Goal: Task Accomplishment & Management: Complete application form

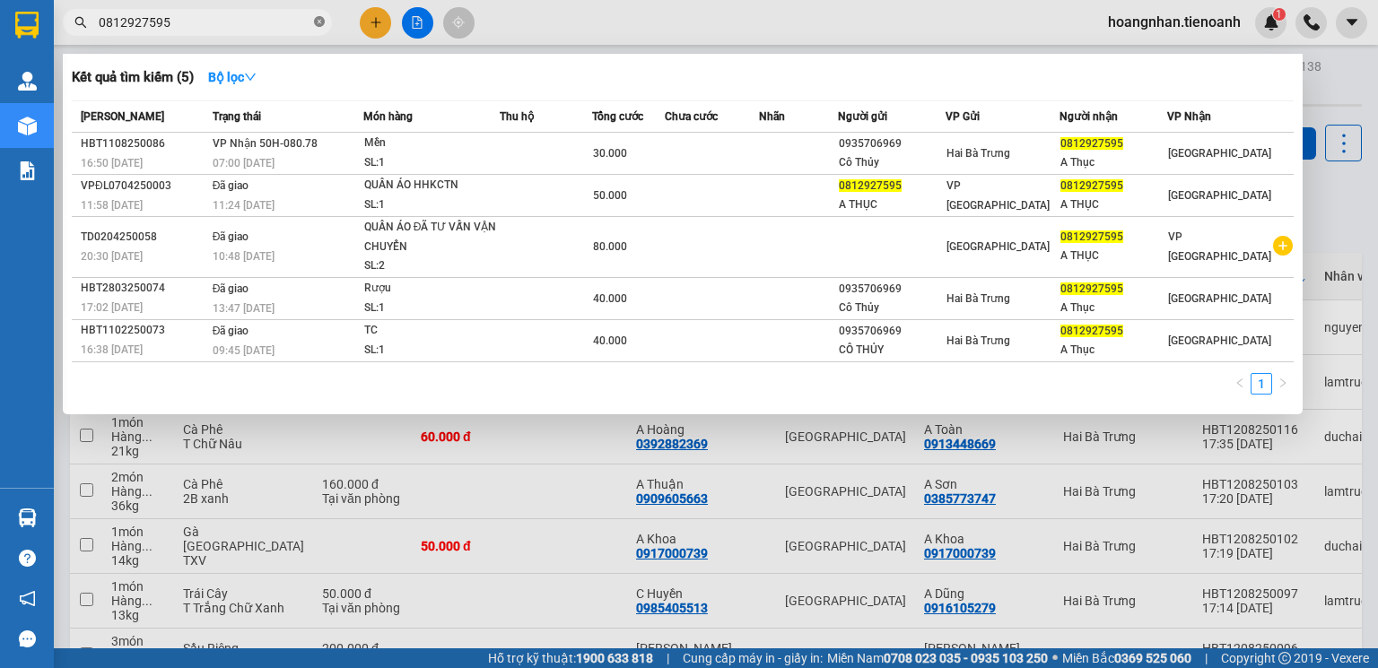
click at [319, 25] on icon "close-circle" at bounding box center [319, 21] width 11 height 11
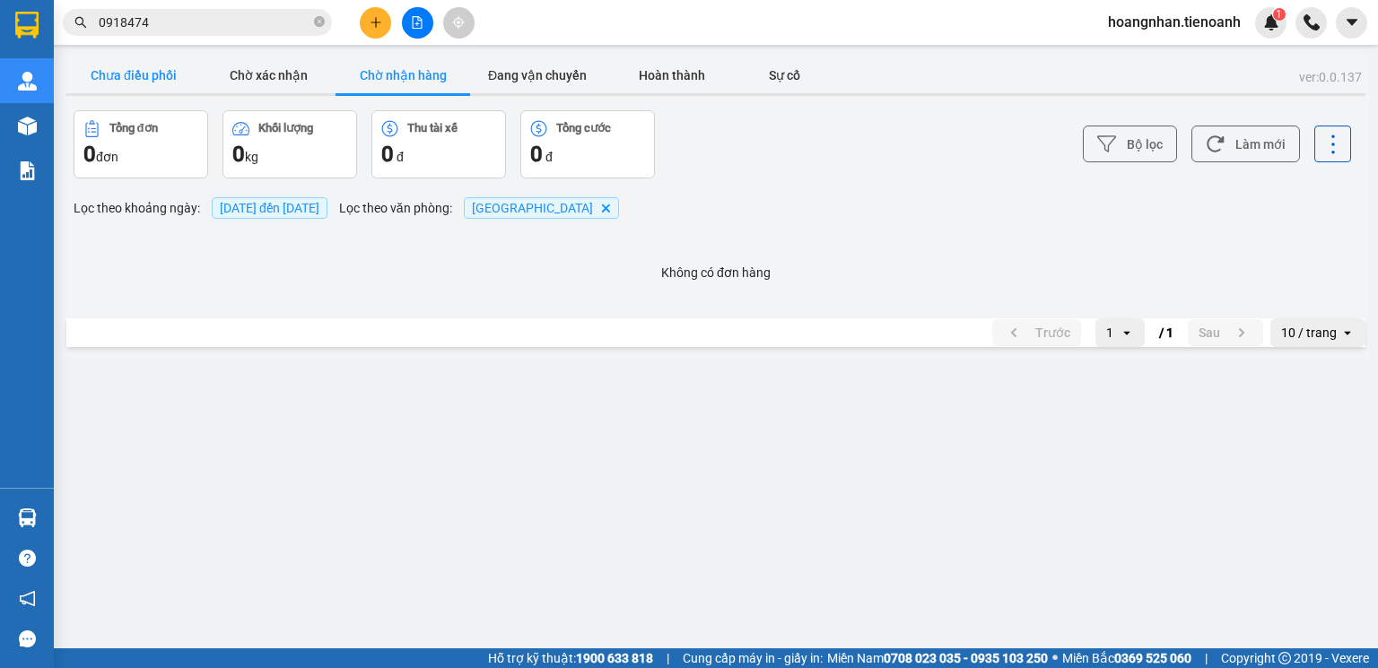
click at [146, 86] on button "Chưa điều phối" at bounding box center [133, 75] width 135 height 36
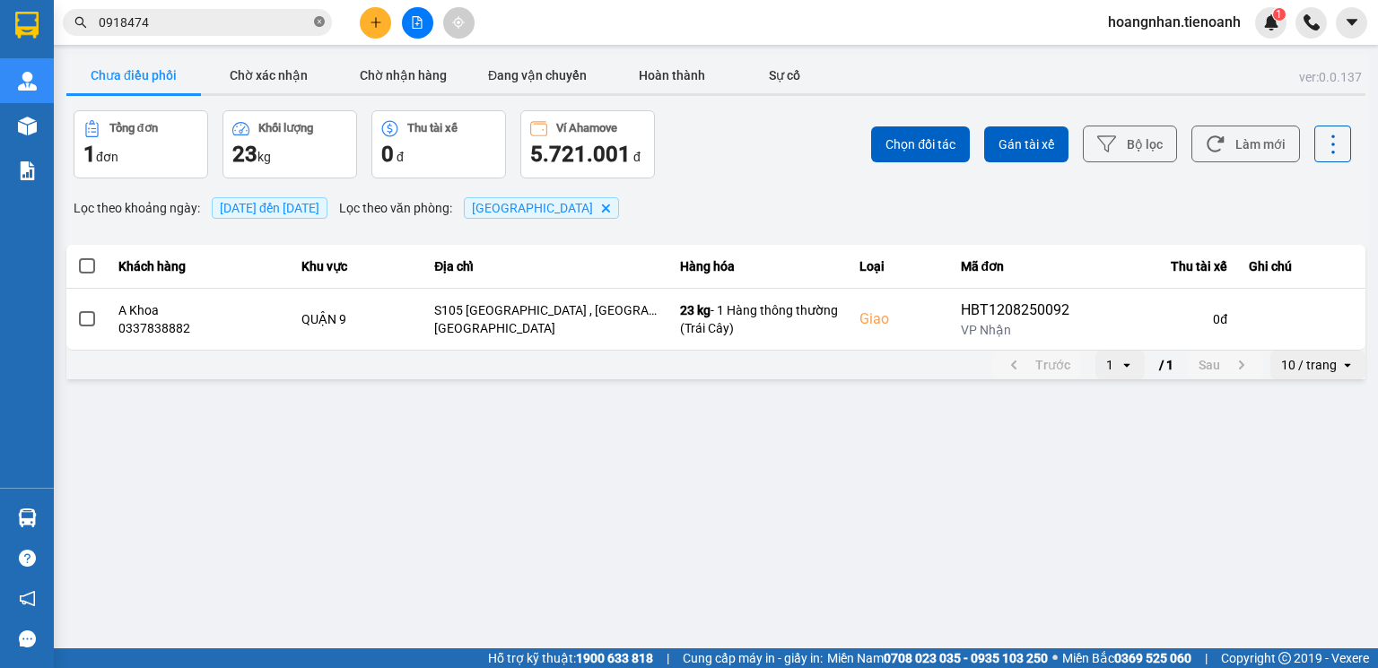
click at [318, 22] on icon "close-circle" at bounding box center [319, 21] width 11 height 11
click at [1158, 26] on span "hoangnhan.tienoanh" at bounding box center [1175, 22] width 162 height 22
click at [1148, 55] on span "Đăng xuất" at bounding box center [1183, 56] width 124 height 20
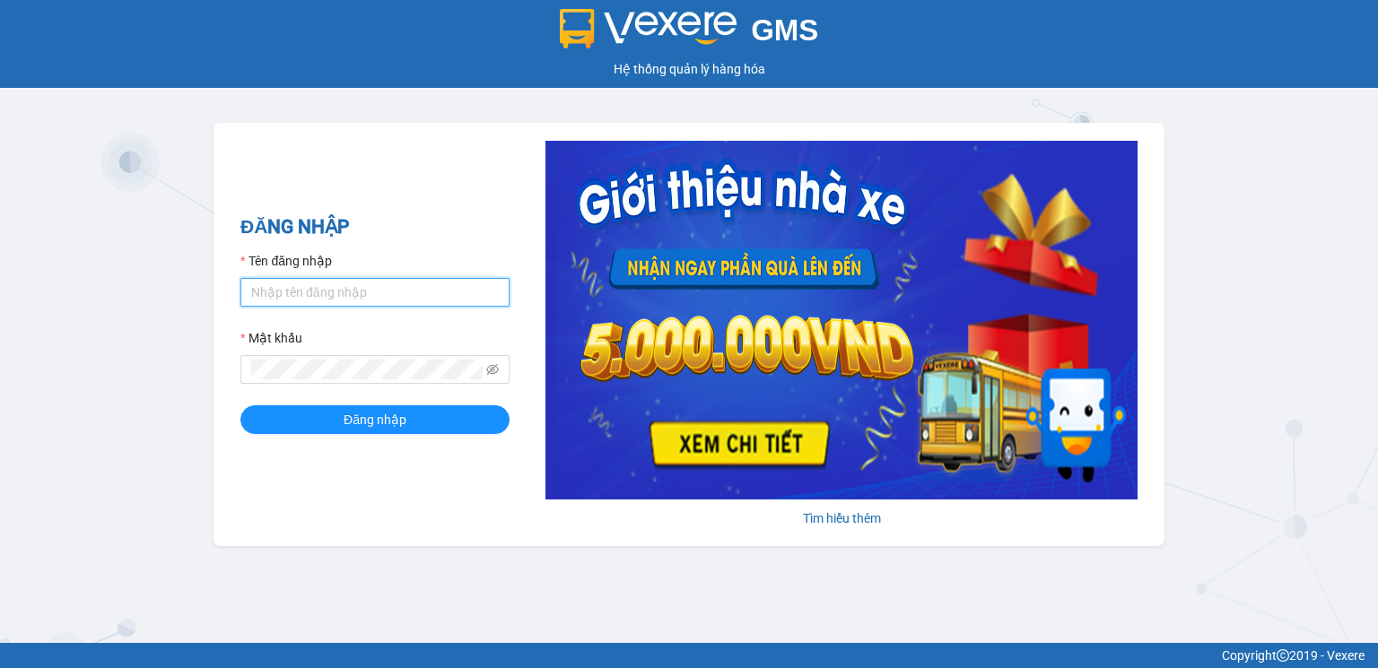
click at [293, 291] on input "Tên đăng nhập" at bounding box center [374, 292] width 269 height 29
type input "thanhhieu.tienoanh"
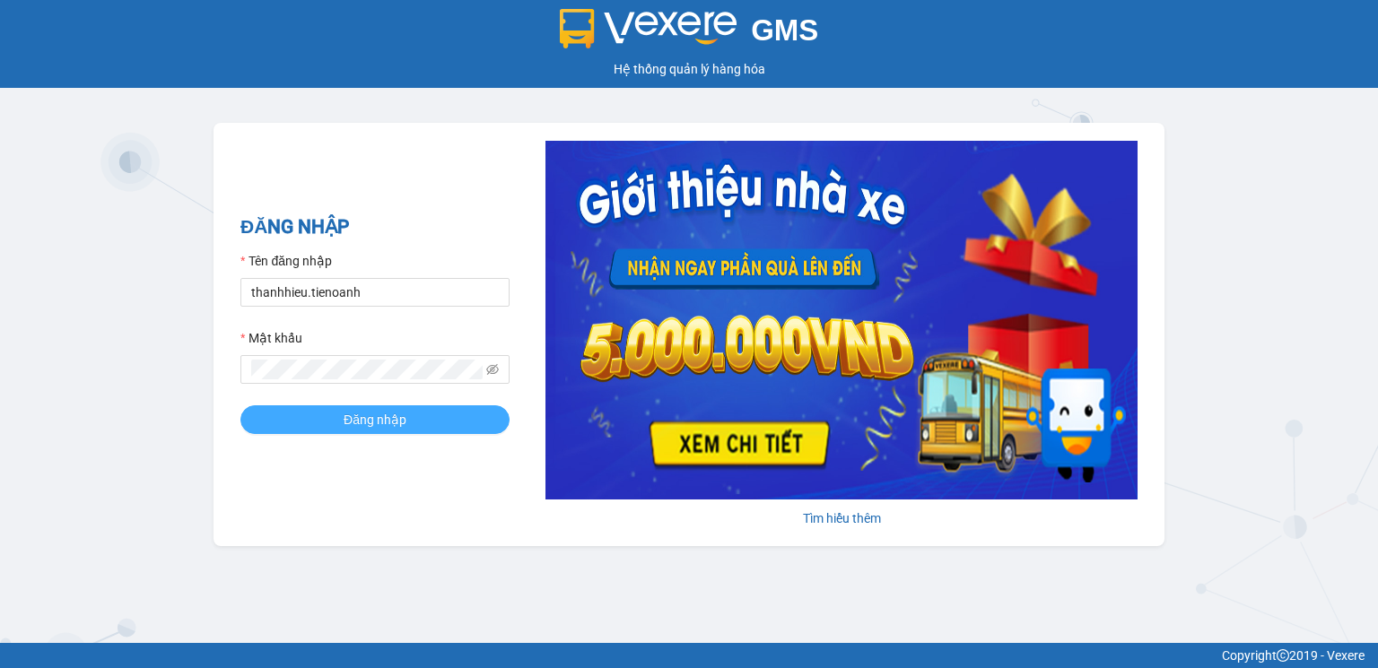
click at [363, 424] on span "Đăng nhập" at bounding box center [375, 420] width 63 height 20
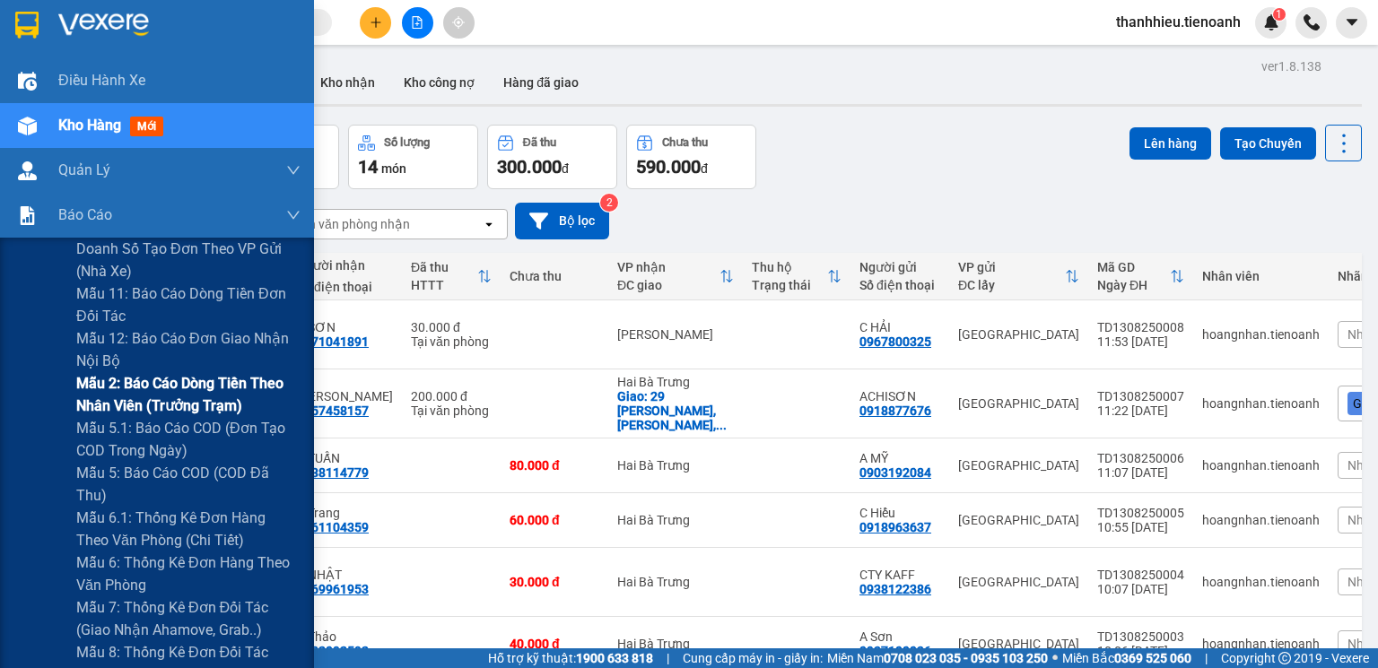
click at [151, 386] on span "Mẫu 2: Báo cáo dòng tiền theo nhân viên (Trưởng Trạm)" at bounding box center [188, 394] width 224 height 45
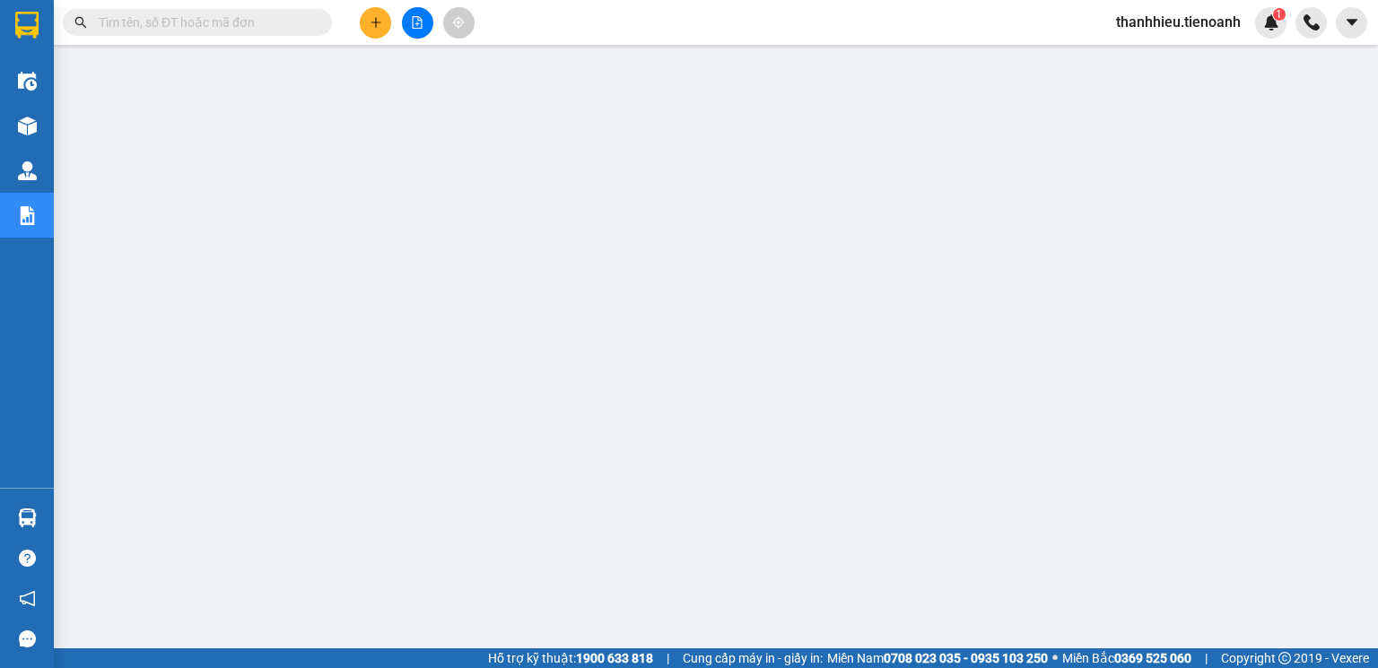
click at [1184, 19] on span "thanhhieu.tienoanh" at bounding box center [1178, 22] width 153 height 22
click at [1160, 56] on span "Đăng xuất" at bounding box center [1187, 56] width 116 height 20
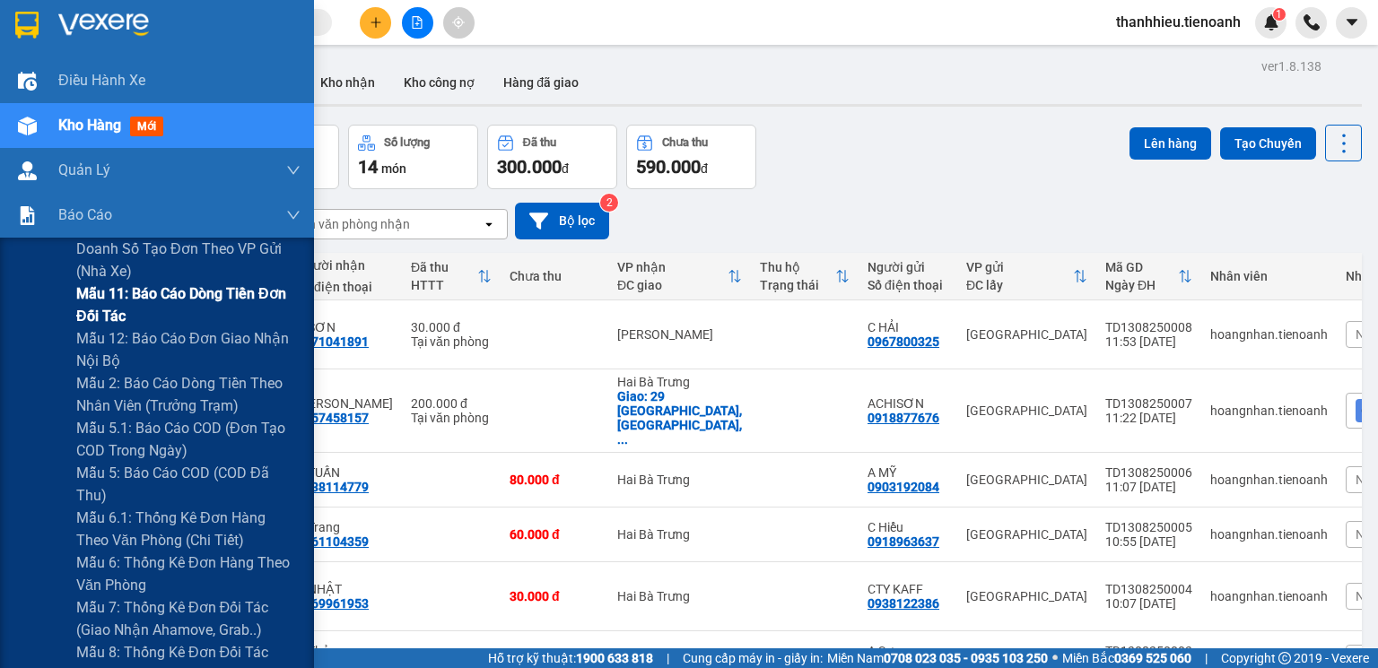
click at [153, 309] on span "Mẫu 11: Báo cáo dòng tiền đơn đối tác" at bounding box center [188, 305] width 224 height 45
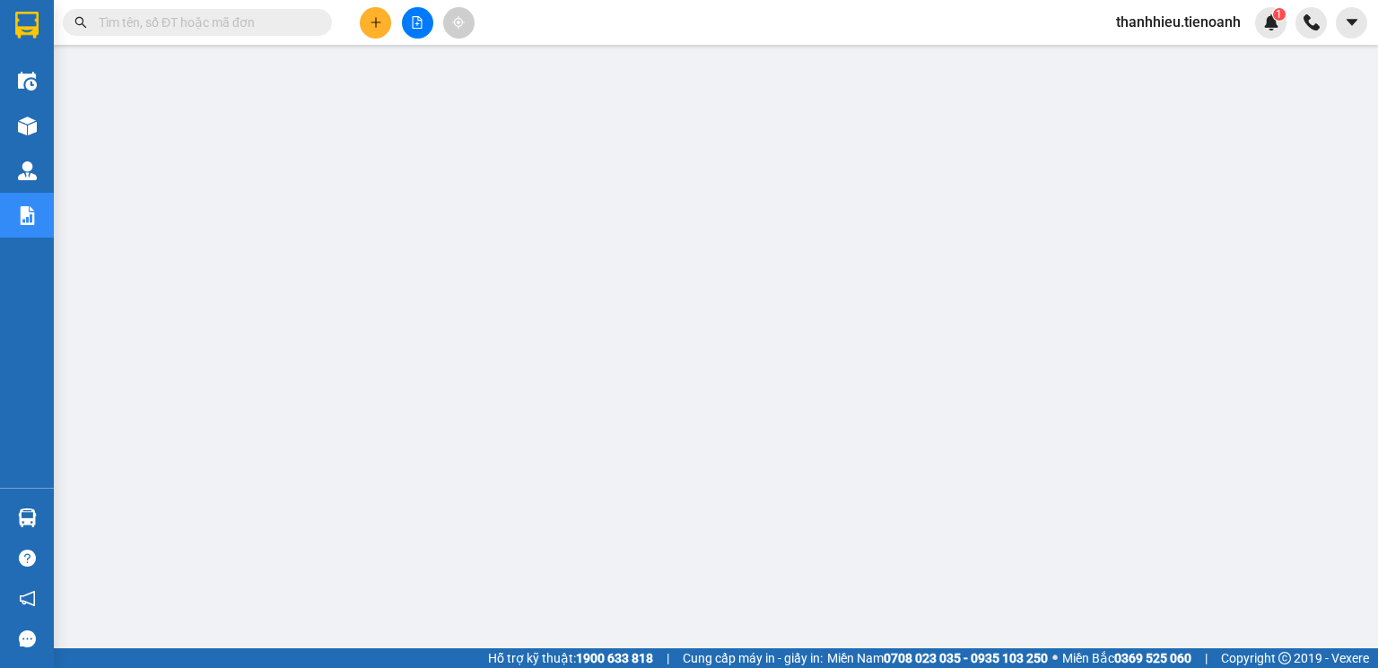
click at [268, 13] on input "text" at bounding box center [205, 23] width 212 height 20
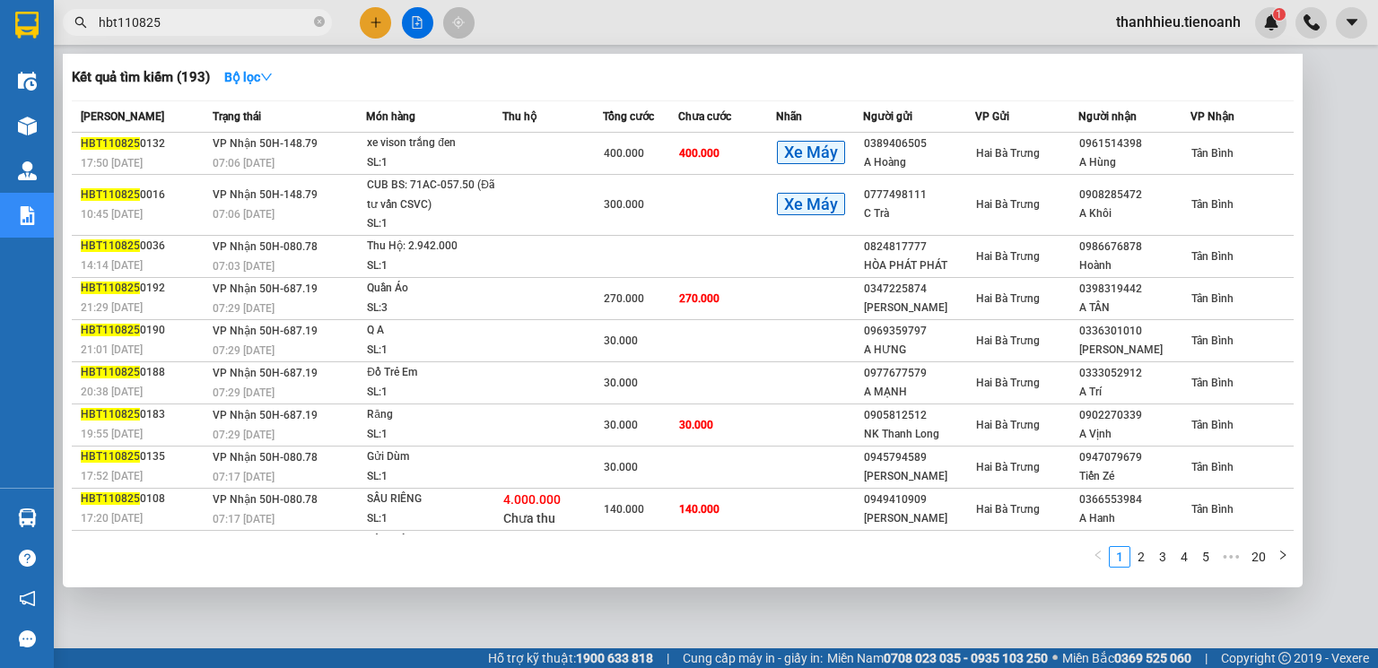
click at [176, 30] on input "hbt110825" at bounding box center [205, 23] width 212 height 20
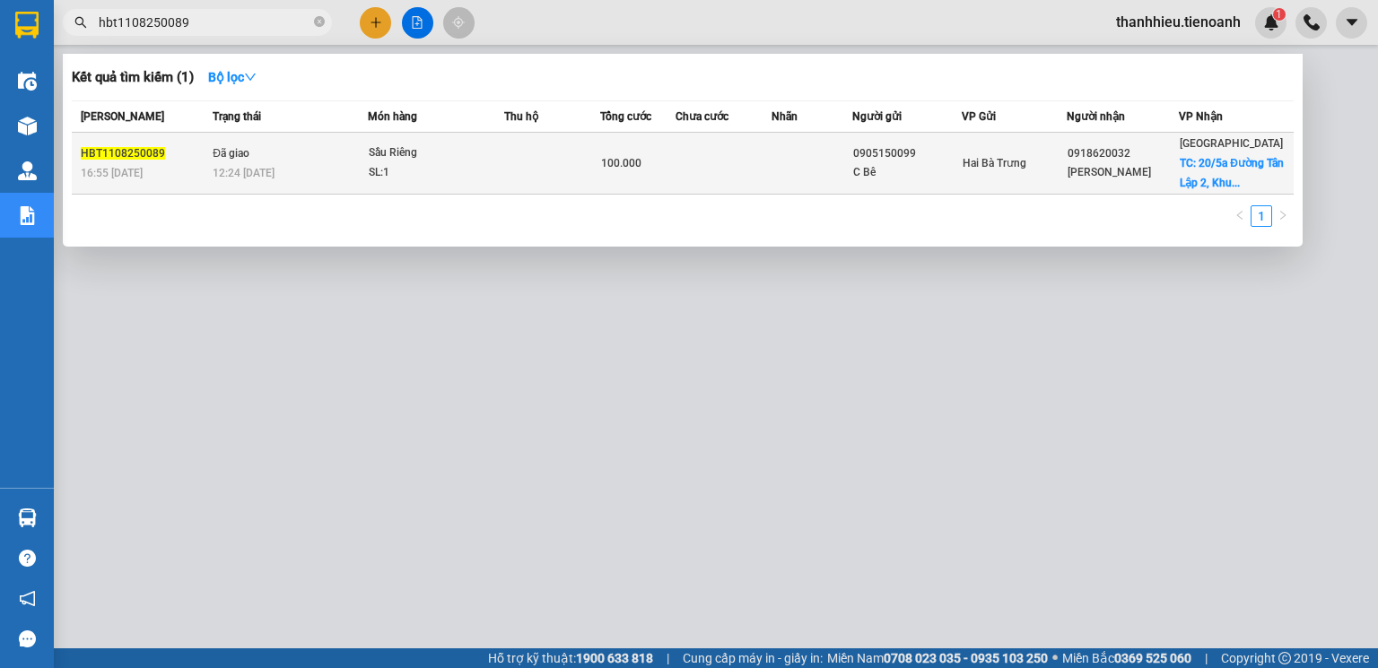
type input "hbt1108250089"
click at [569, 167] on td at bounding box center [551, 164] width 95 height 62
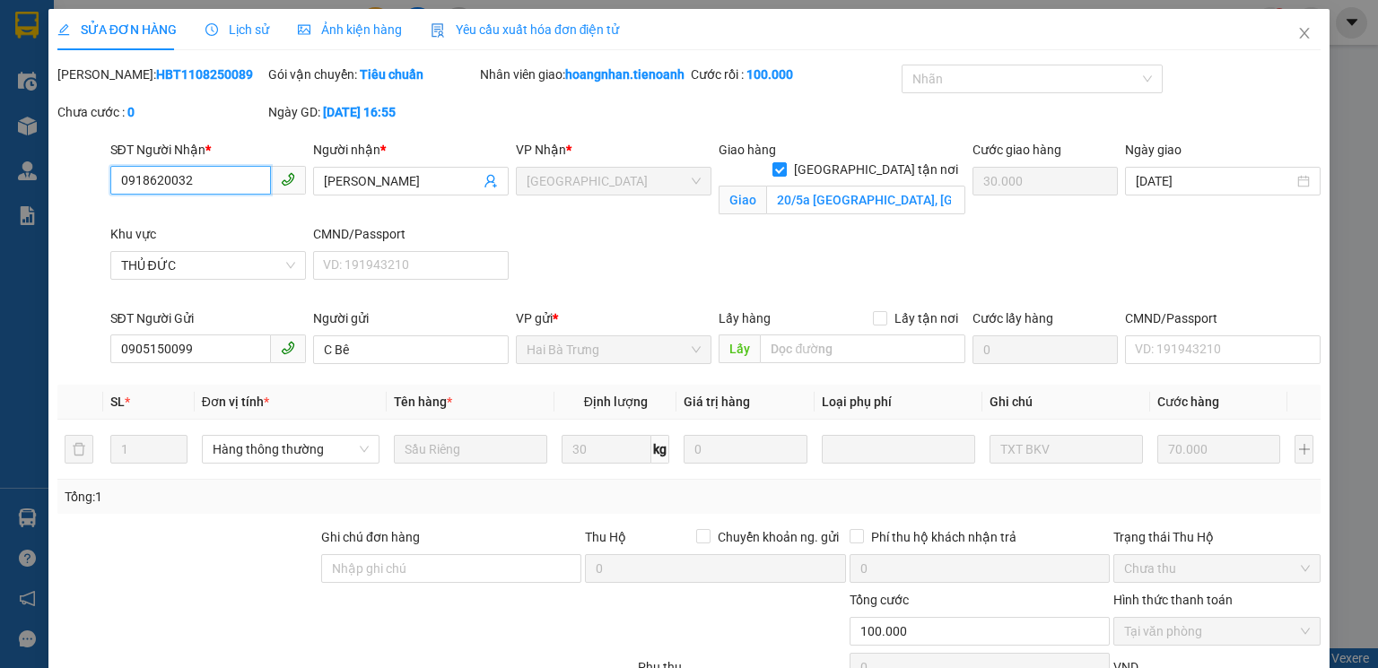
type input "0918620032"
type input "Mai Ly"
checkbox input "true"
type input "20/5a Đường Tân Lập 2, Khu Phố 3, Hiệp Phú, Thủ Đức, Hồ Chí Minh"
type input "30.000"
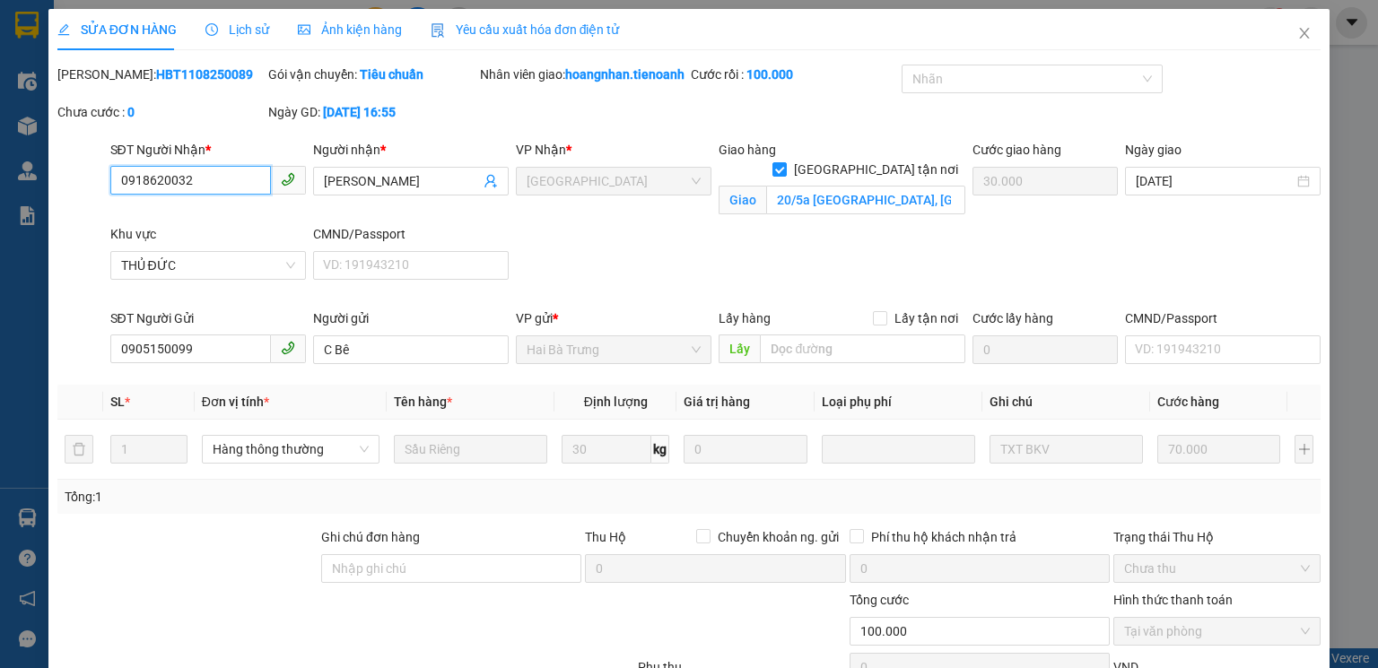
type input "0905150099"
type input "C Bê"
type input "100.000"
drag, startPoint x: 100, startPoint y: 66, endPoint x: 210, endPoint y: 77, distance: 110.0
click at [210, 77] on div "Mã ĐH: HBT1108250089" at bounding box center [160, 75] width 207 height 20
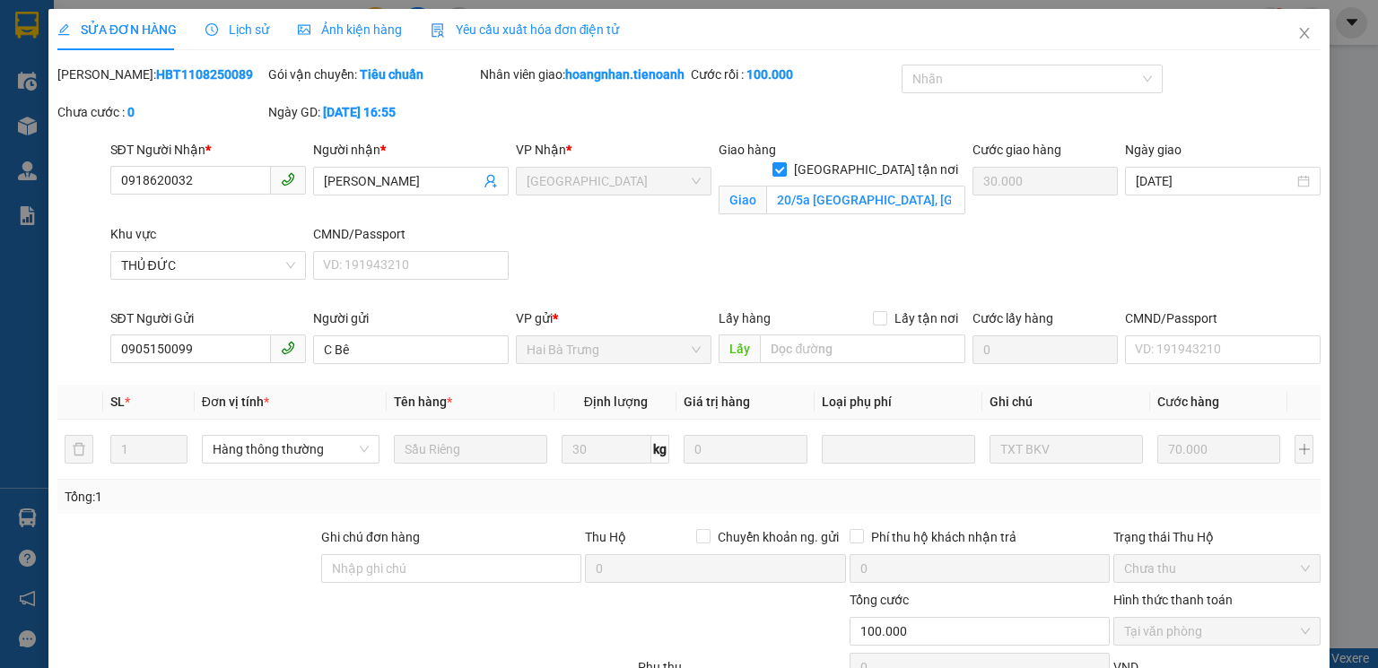
copy b "HBT1108250089"
click at [1299, 31] on icon "close" at bounding box center [1305, 33] width 14 height 14
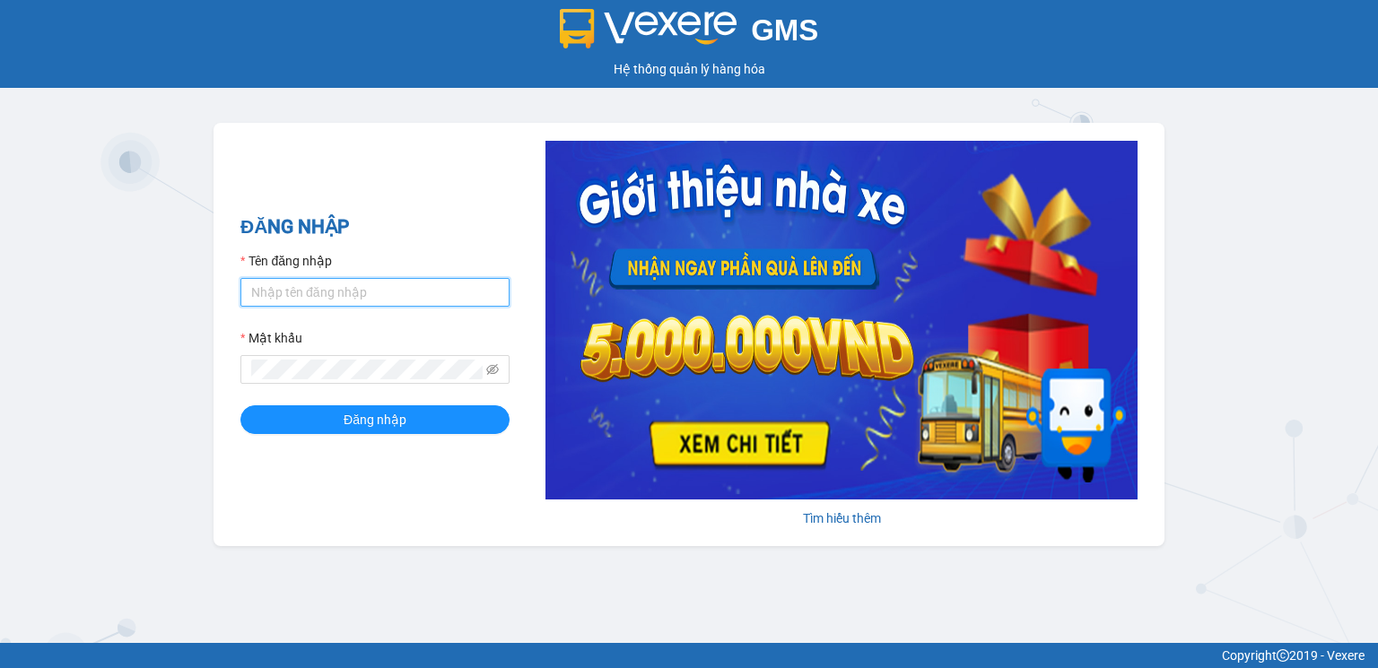
click at [311, 296] on input "Tên đăng nhập" at bounding box center [374, 292] width 269 height 29
type input "hoangnhan.tienoanh"
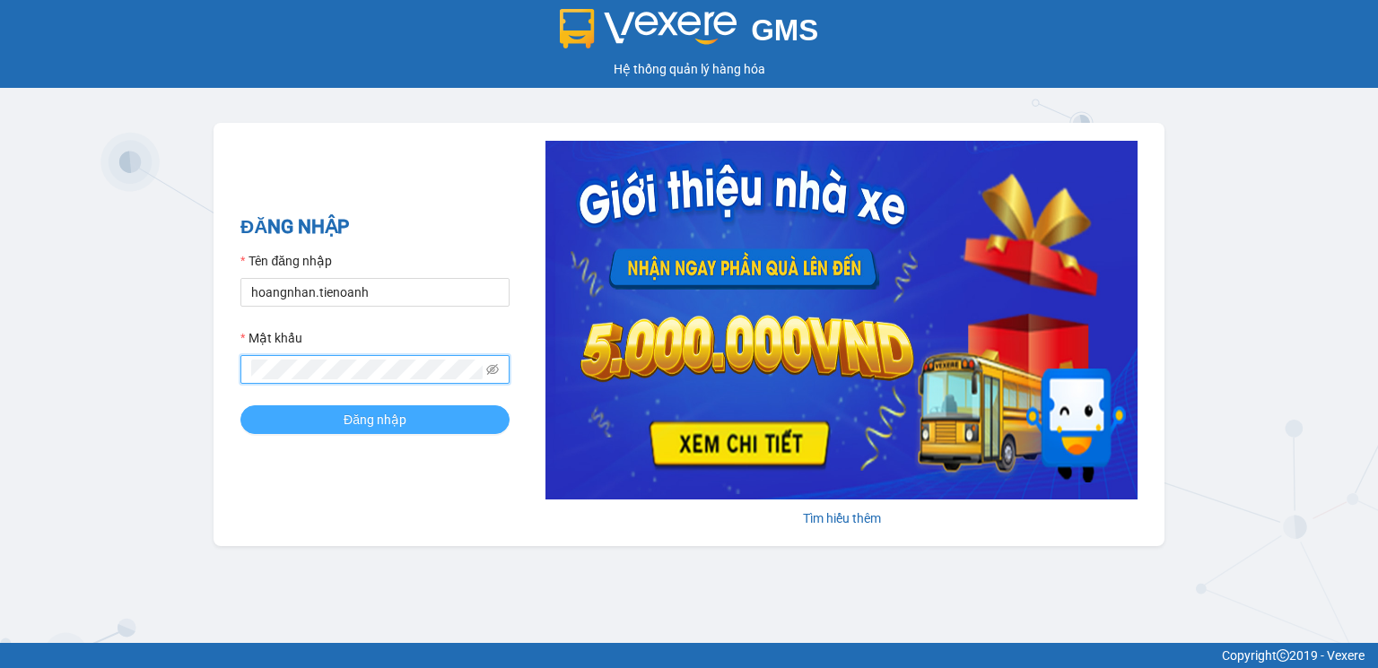
click at [360, 420] on span "Đăng nhập" at bounding box center [375, 420] width 63 height 20
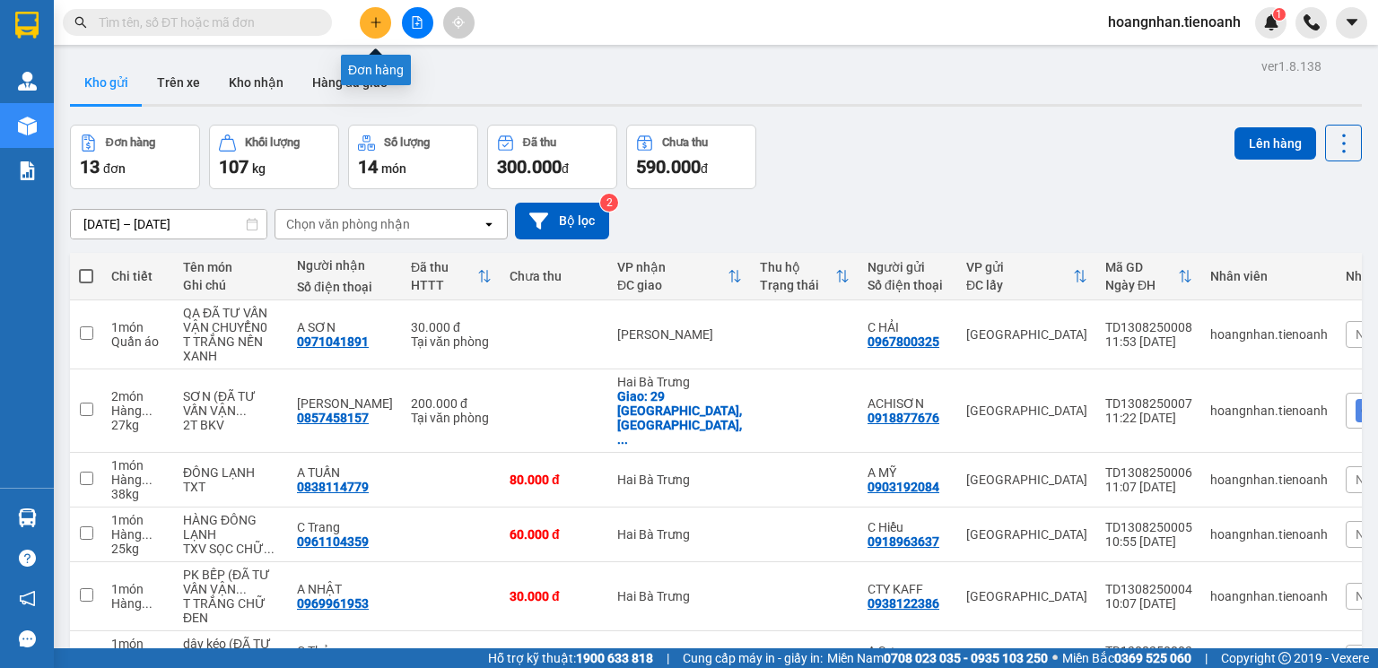
click at [373, 19] on icon "plus" at bounding box center [376, 22] width 13 height 13
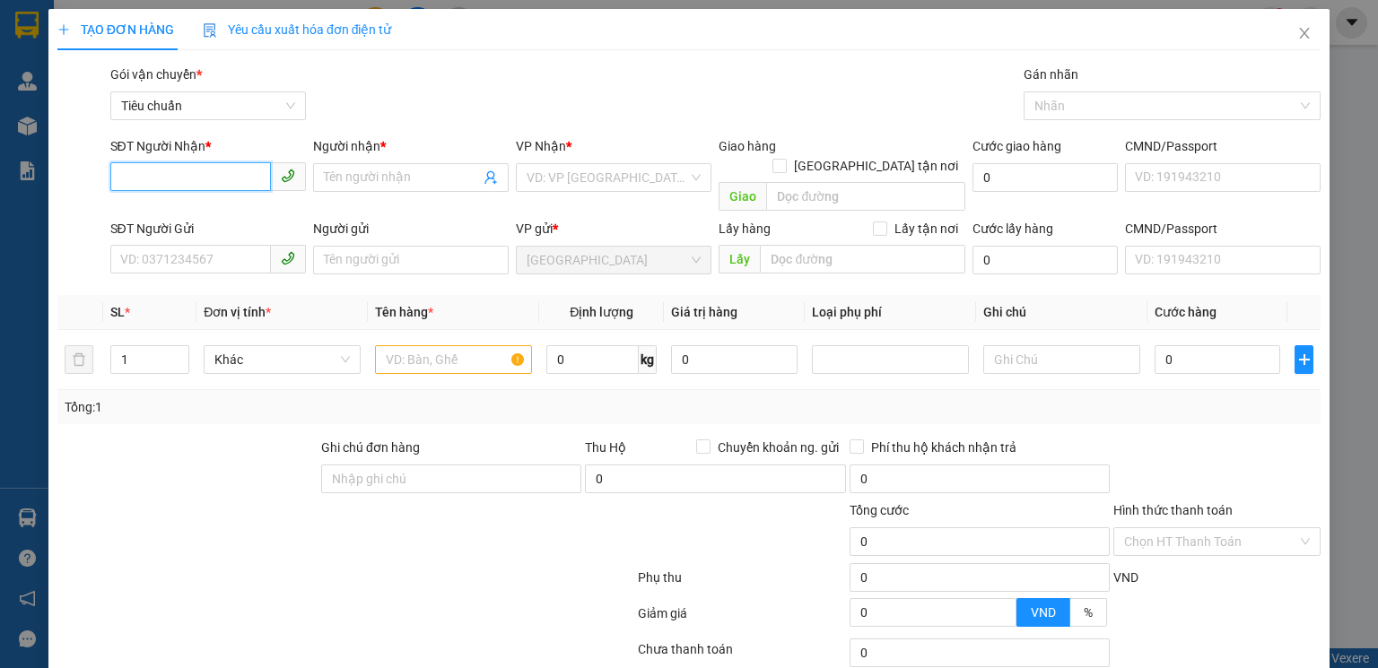
click at [186, 180] on input "SĐT Người Nhận *" at bounding box center [190, 176] width 161 height 29
type input "0946221589"
click at [240, 214] on div "0946221589 - CÔ LIÊN" at bounding box center [206, 214] width 172 height 20
type input "CÔ LIÊN"
type input "30.000"
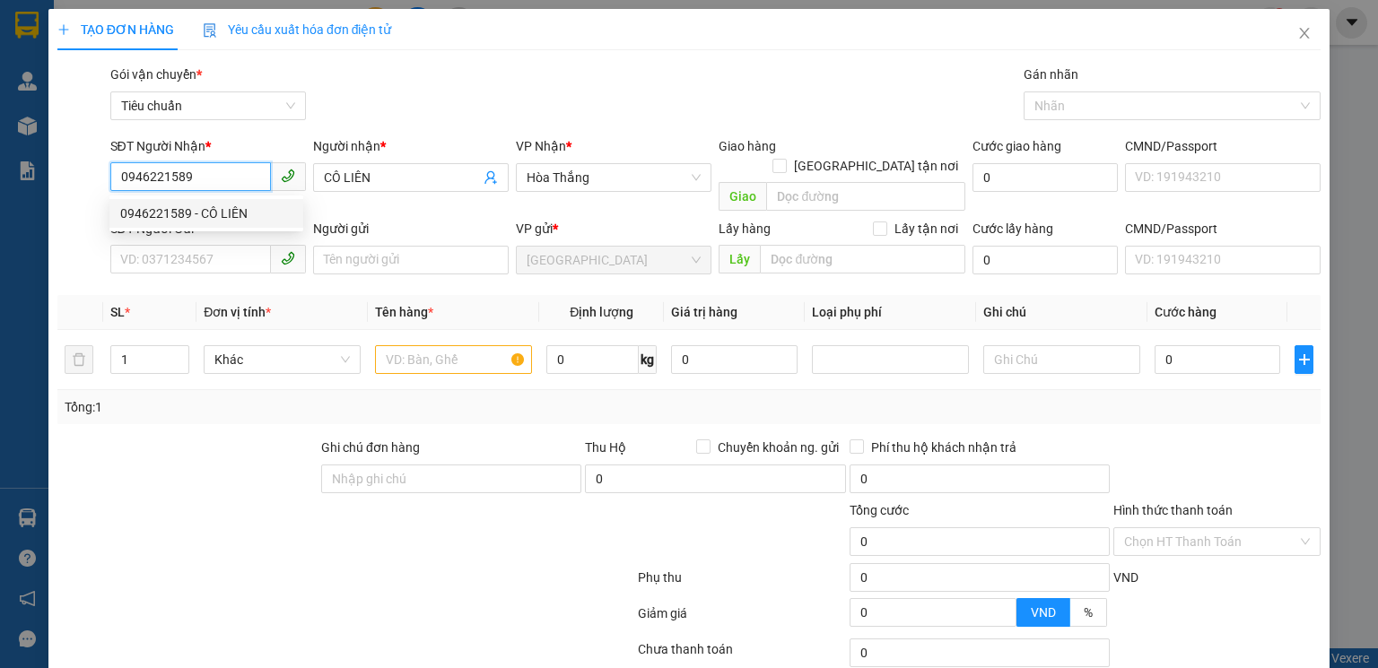
type input "30.000"
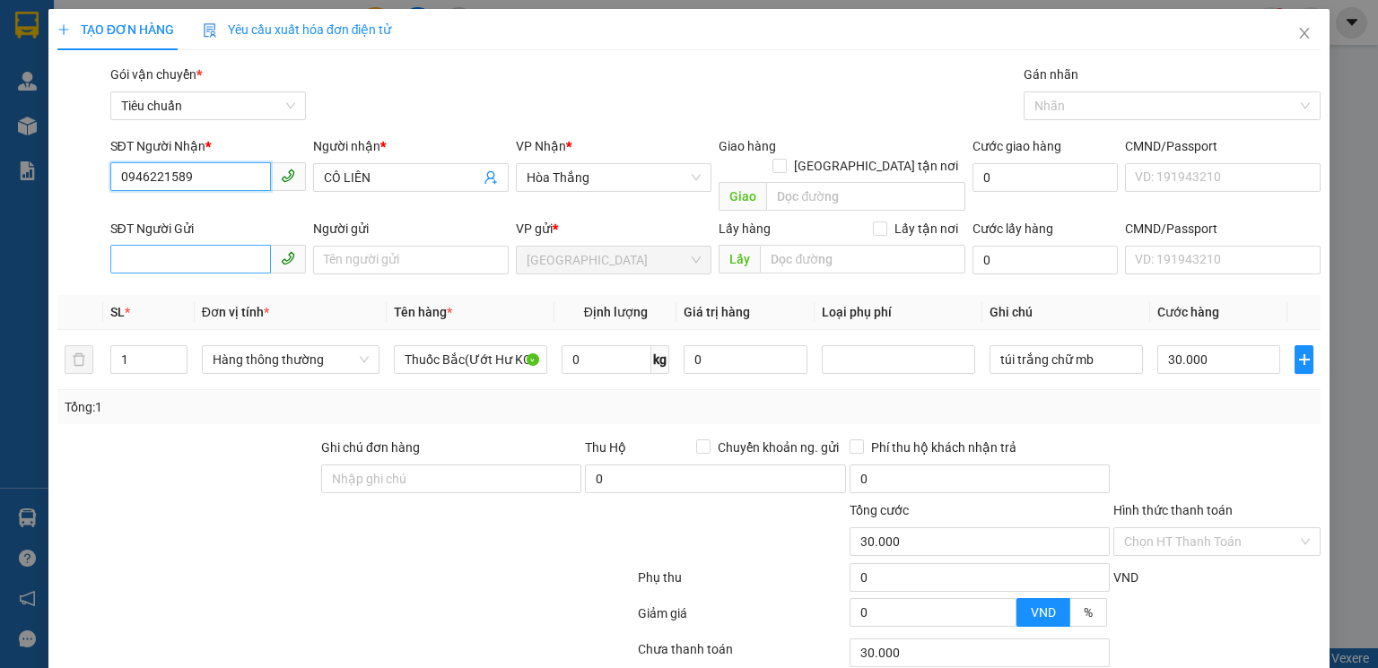
type input "0946221589"
click at [233, 245] on input "SĐT Người Gửi" at bounding box center [190, 259] width 161 height 29
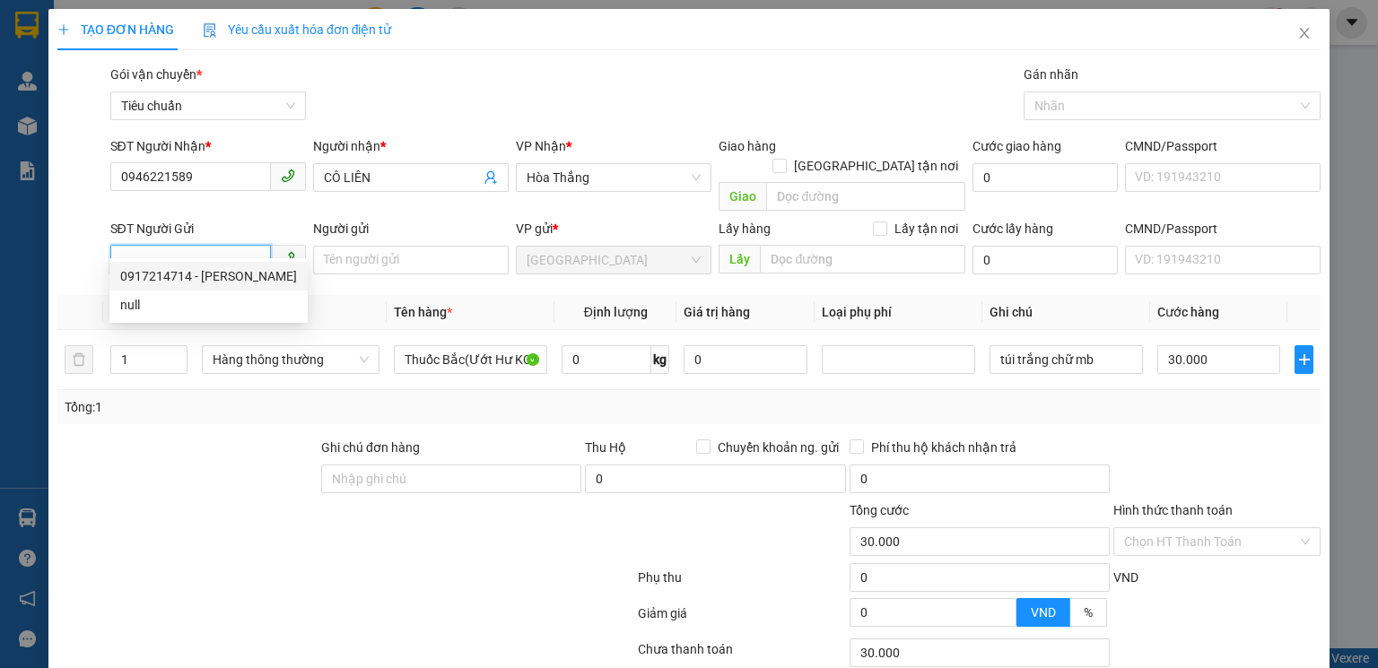
click at [216, 283] on div "0917214714 - Cô Niệm" at bounding box center [208, 277] width 177 height 20
type input "0917214714"
type input "Cô Niệm"
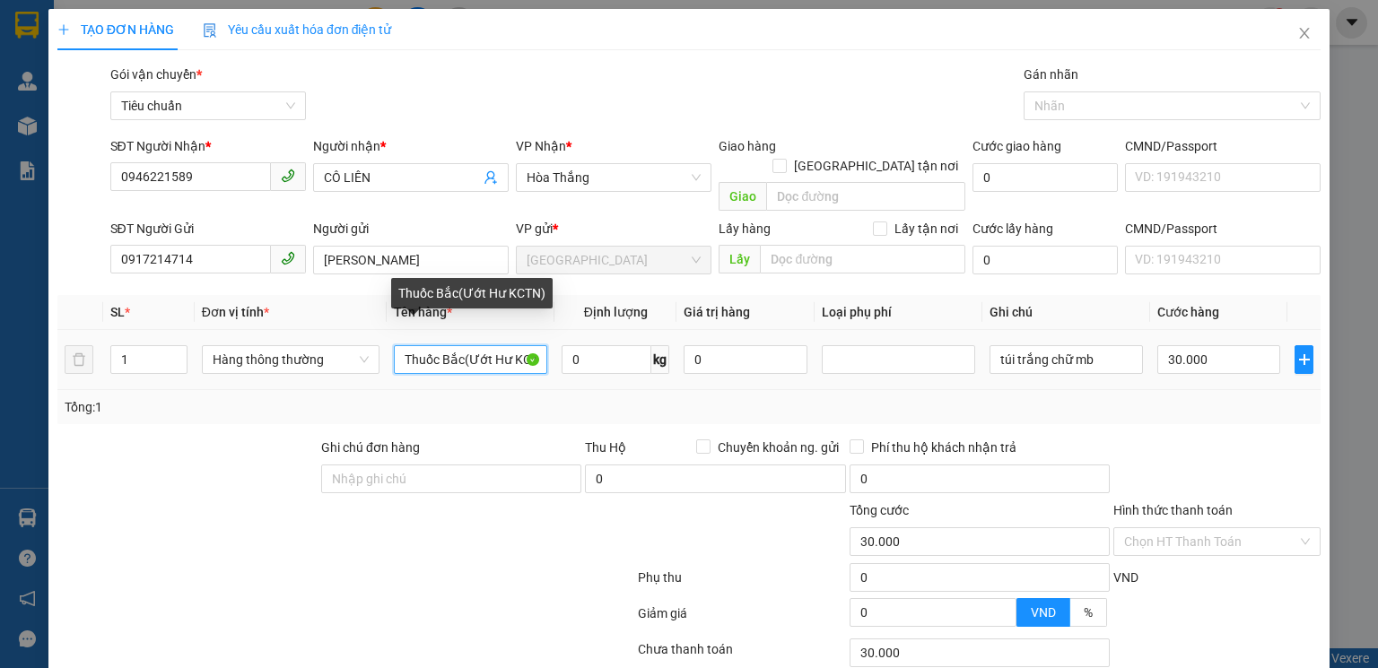
click at [458, 345] on input "Thuốc Bắc(Ướt Hư KCTN)" at bounding box center [470, 359] width 153 height 29
click at [456, 345] on input "Thuốc Bắc(Ướt Hư KCTN)" at bounding box center [470, 359] width 153 height 29
type input "(Ướt Hư KCTN)"
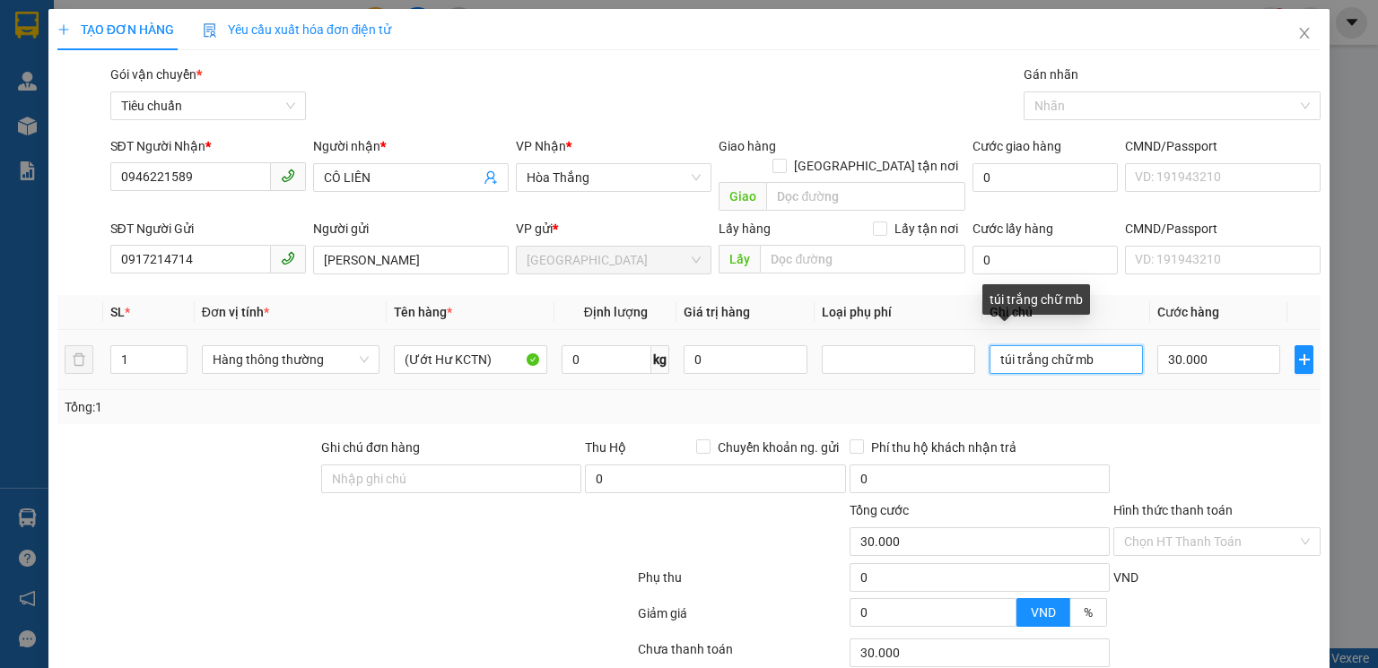
click at [1088, 345] on input "túi trắng chữ mb" at bounding box center [1066, 359] width 153 height 29
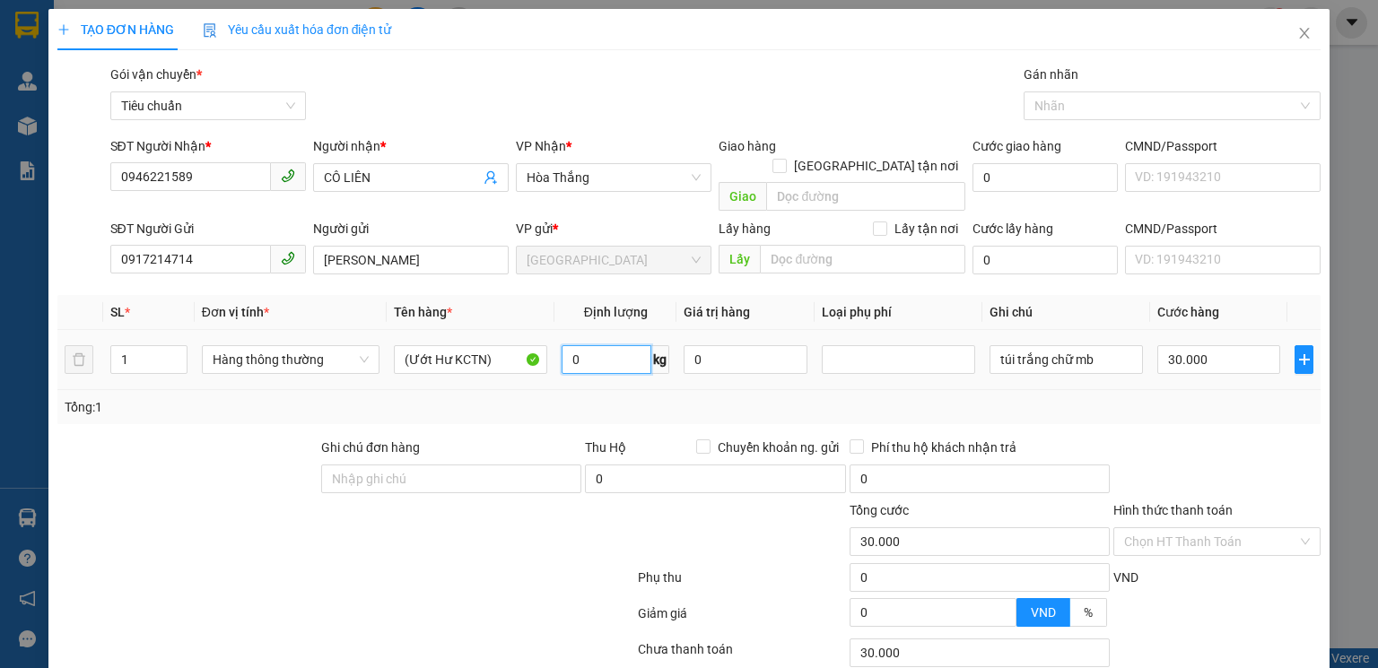
click at [609, 345] on input "0" at bounding box center [607, 359] width 90 height 29
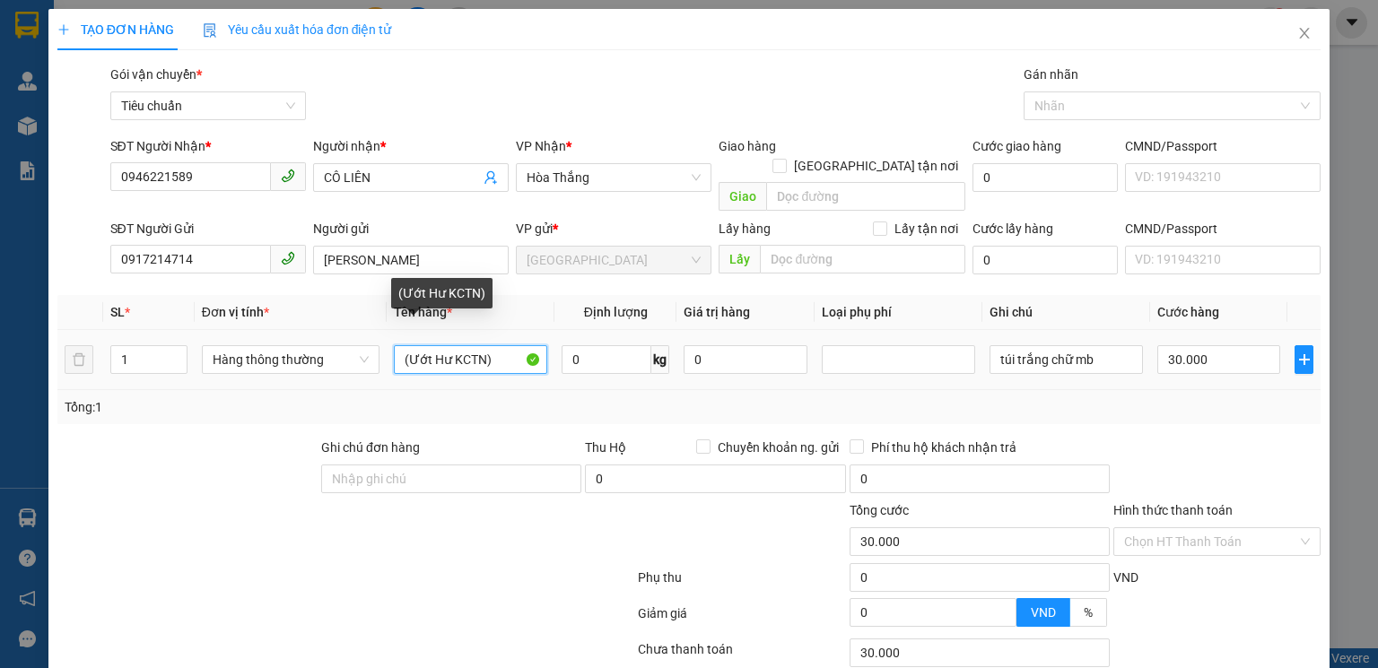
click at [489, 345] on input "(Ướt Hư KCTN)" at bounding box center [470, 359] width 153 height 29
type input "0"
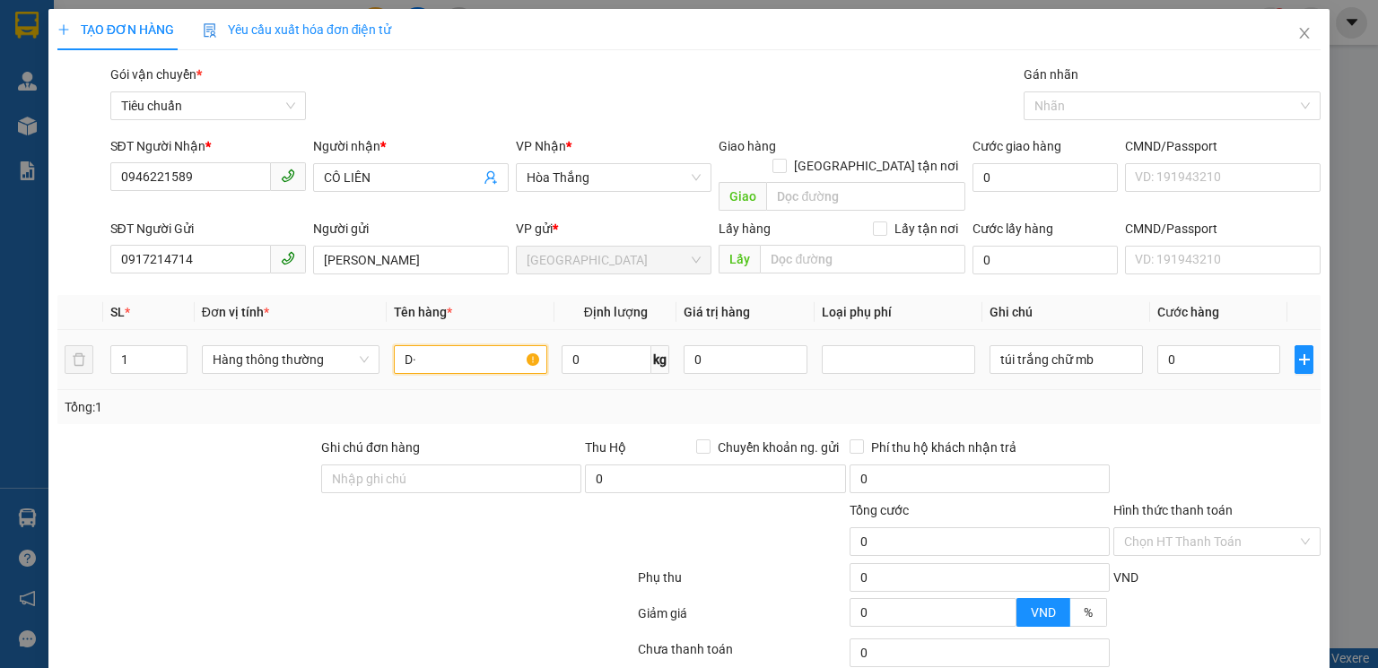
type input "D"
type input "Đ"
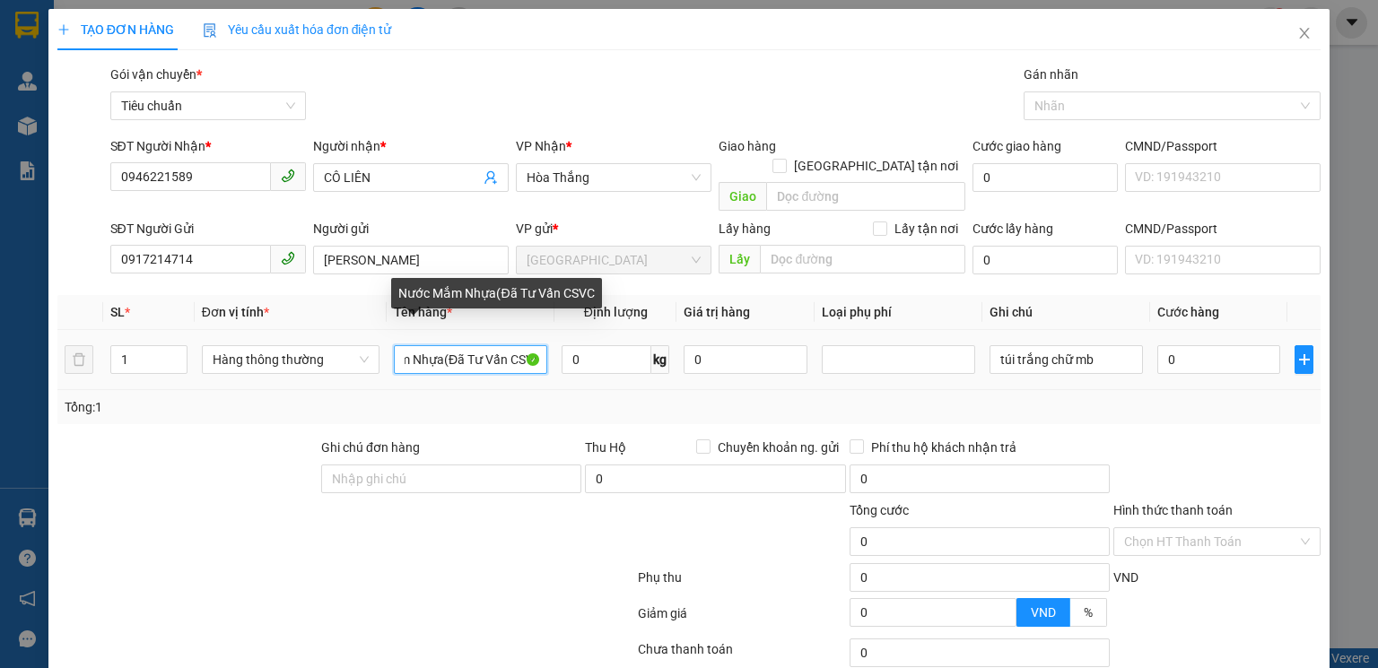
scroll to position [0, 62]
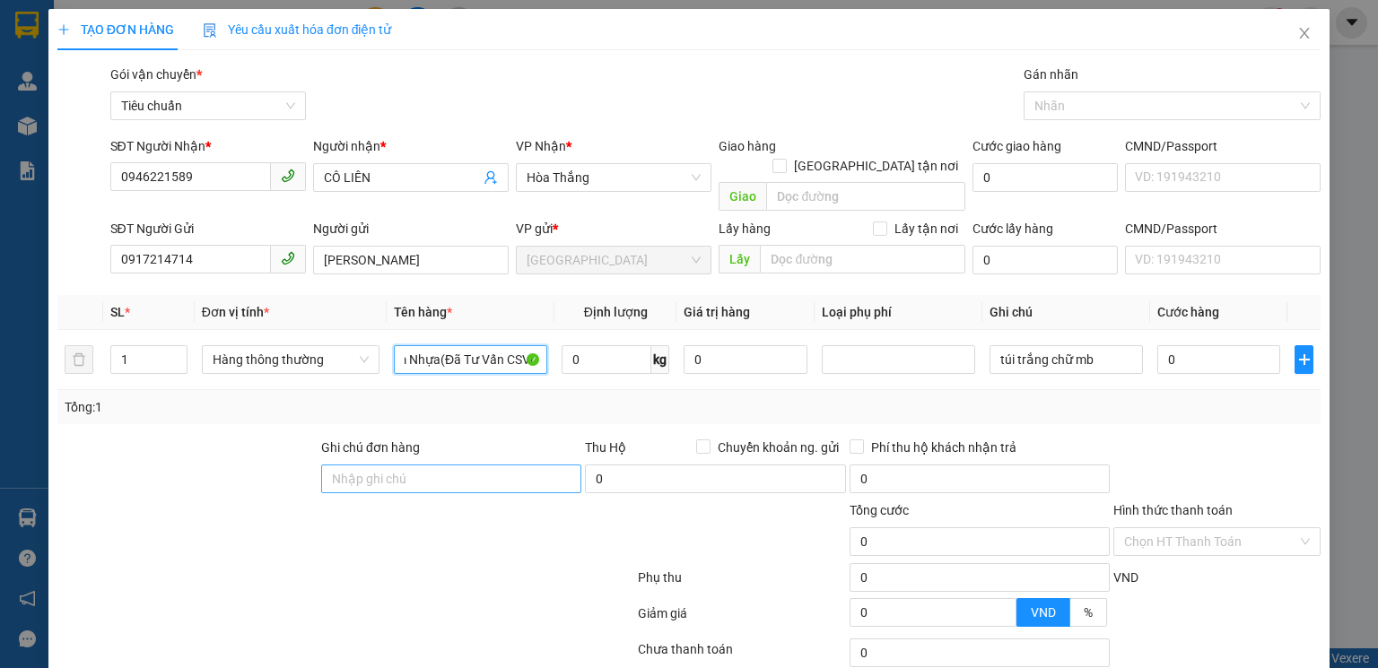
type input "Nước Mắm Nhựa(Đã Tư Vấn CSVC)"
click at [370, 465] on input "Ghi chú đơn hàng" at bounding box center [451, 479] width 260 height 29
type input "D"
type input "Đã Báo Đóng TX Đơn Sau"
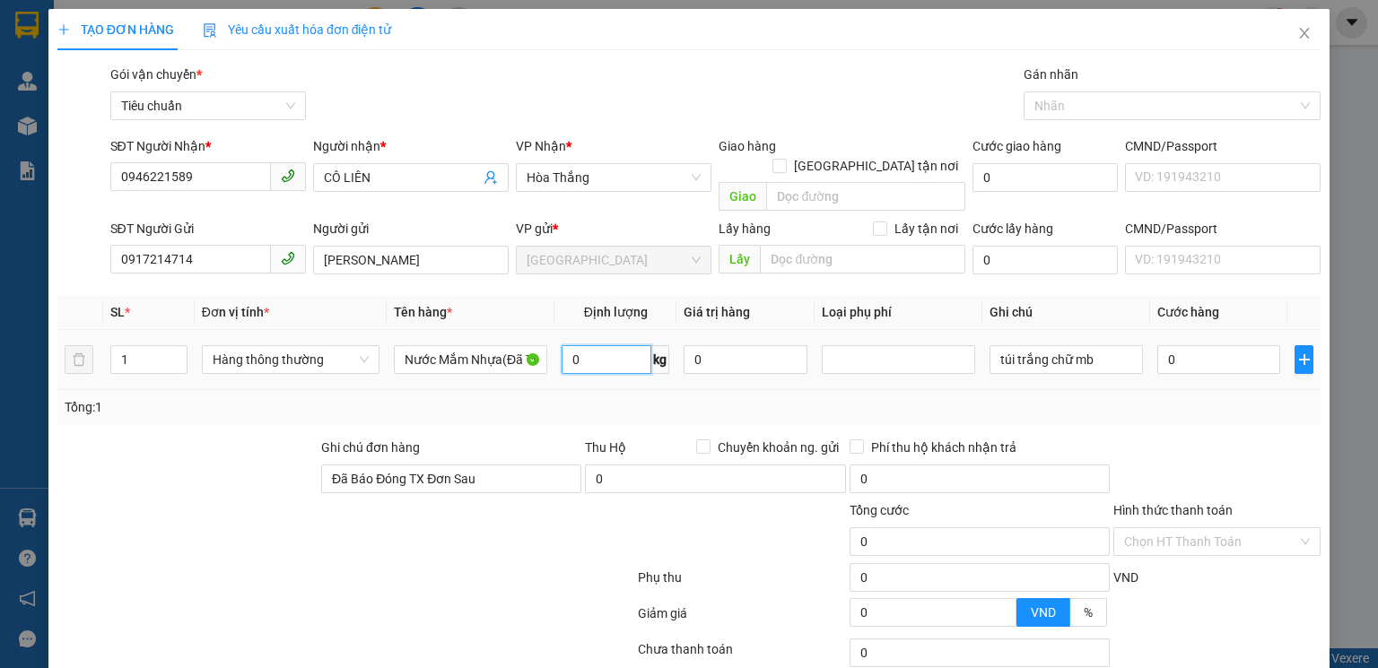
click at [607, 345] on input "0" at bounding box center [607, 359] width 90 height 29
type input "5"
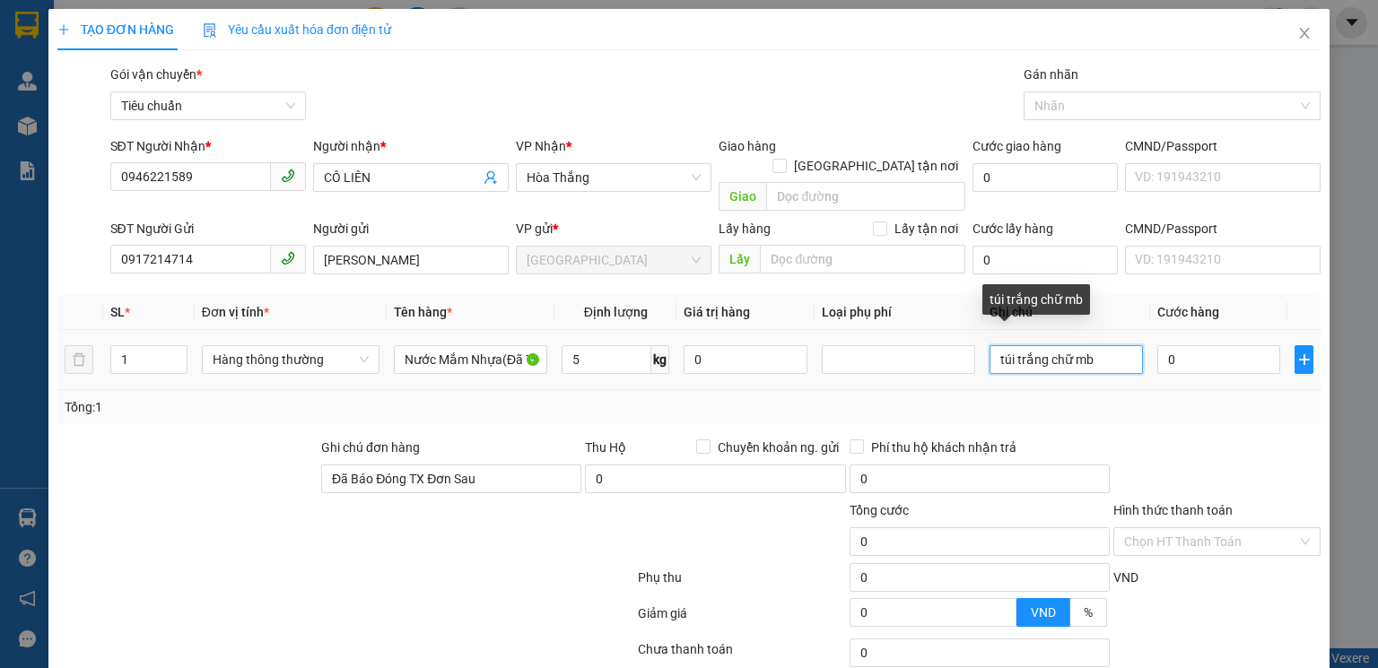
click at [1096, 345] on input "túi trắng chữ mb" at bounding box center [1066, 359] width 153 height 29
type input "30.000"
click at [1081, 349] on input "túi trắng chữ mb" at bounding box center [1066, 359] width 153 height 29
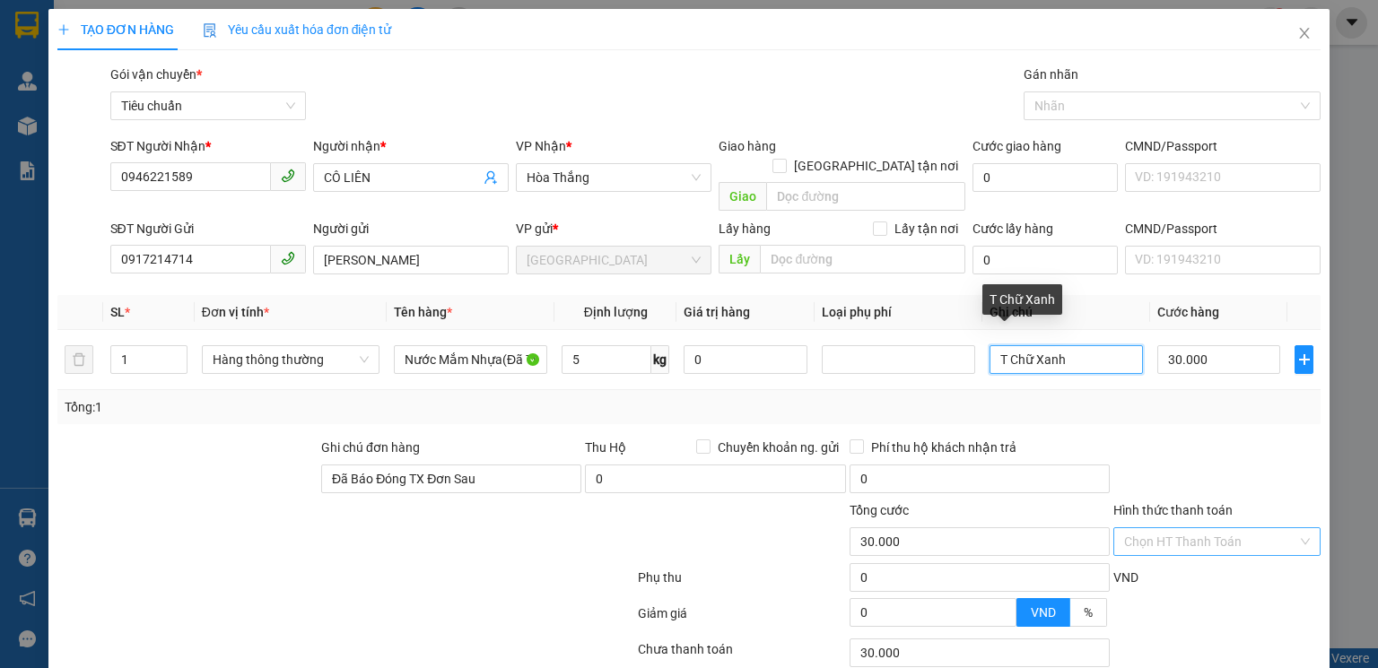
type input "T Chữ Xanh"
click at [1188, 529] on input "Hình thức thanh toán" at bounding box center [1210, 542] width 173 height 27
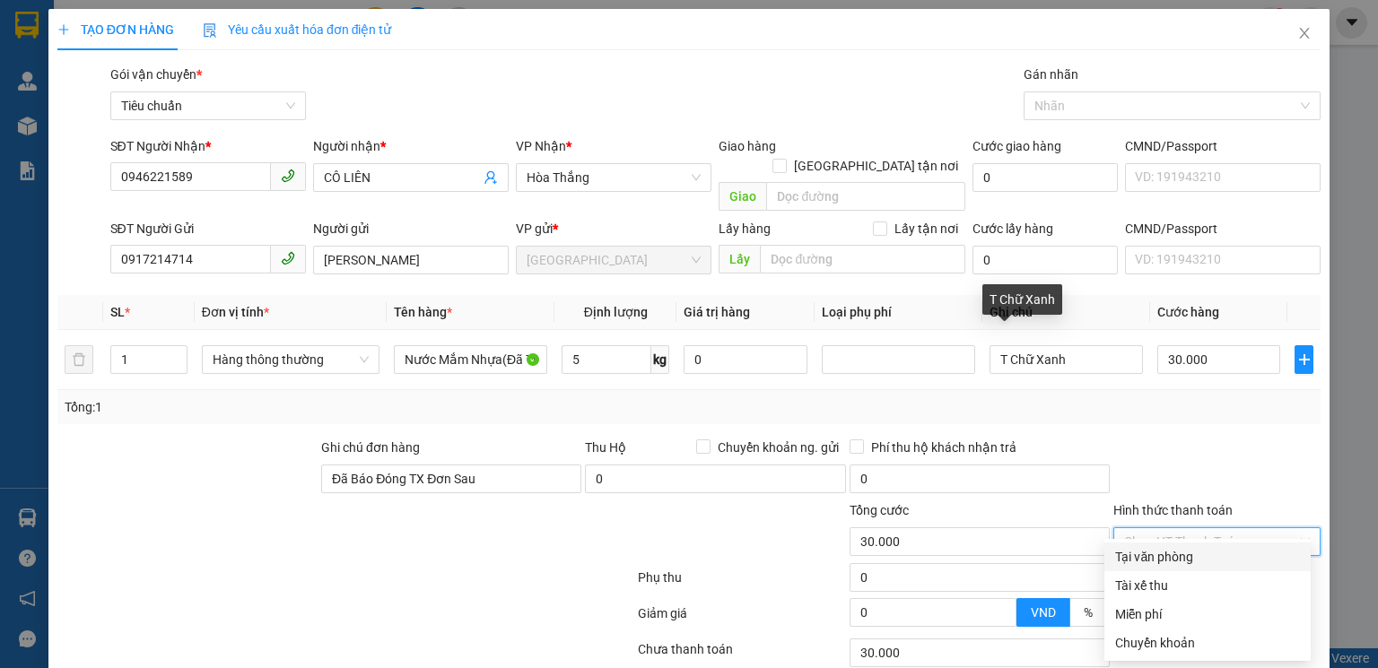
click at [1159, 560] on div "Tại văn phòng" at bounding box center [1207, 557] width 185 height 20
type input "0"
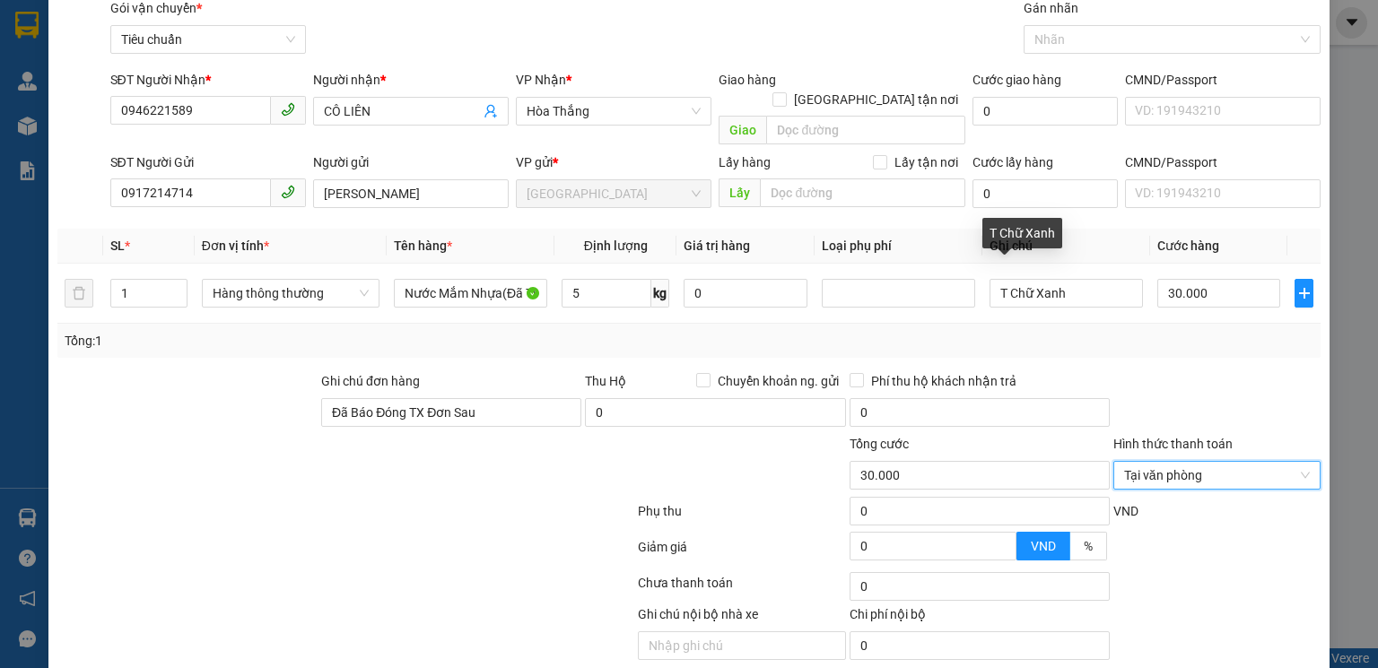
scroll to position [116, 0]
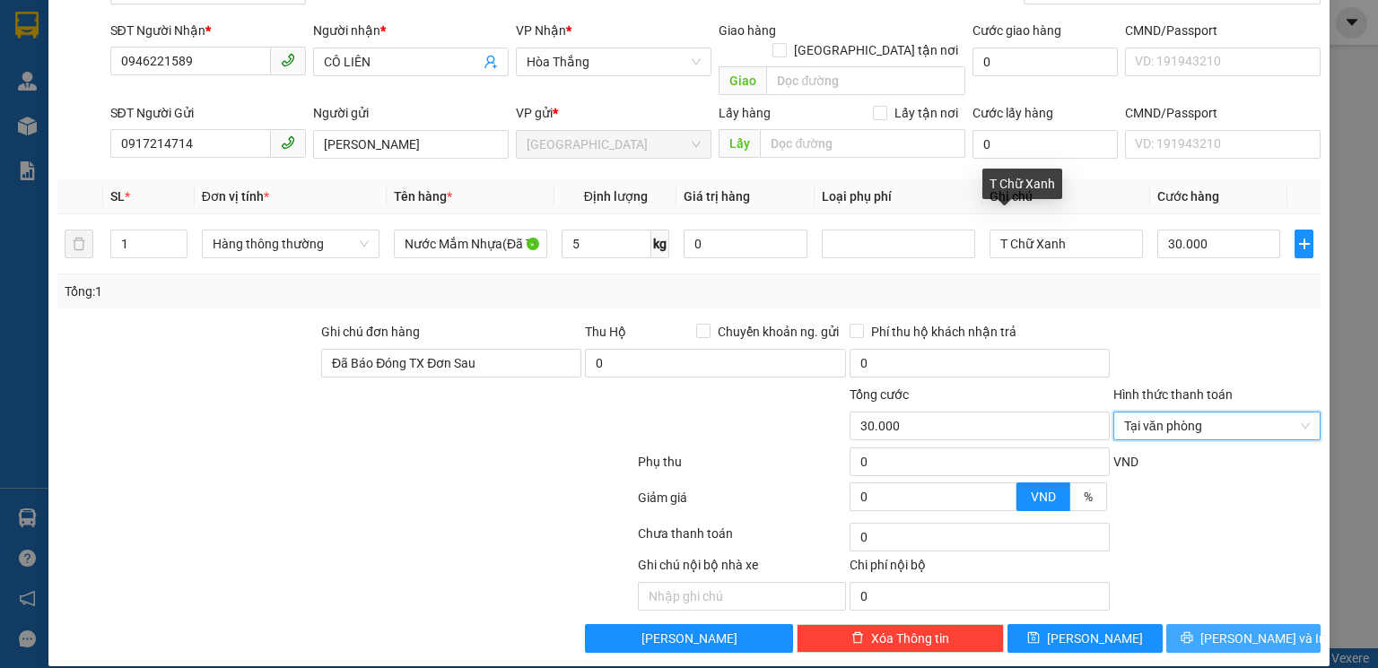
click at [1236, 629] on span "Lưu và In" at bounding box center [1264, 639] width 126 height 20
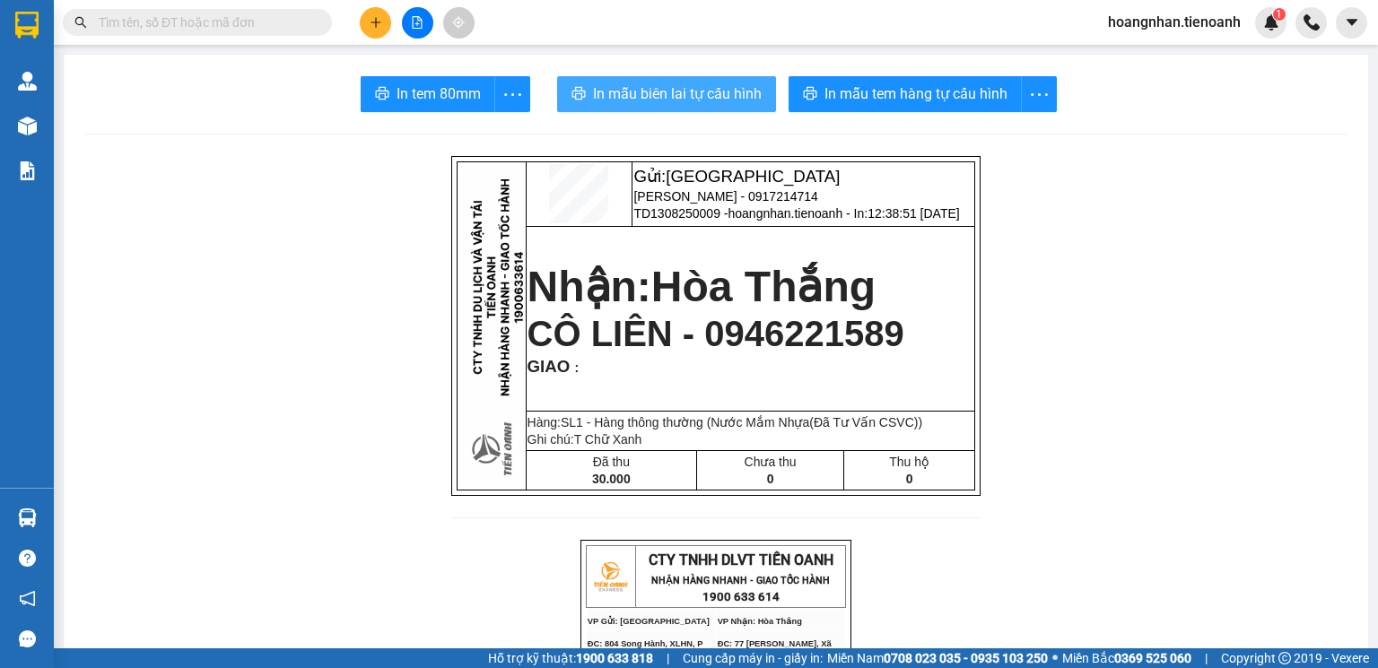
click at [628, 97] on span "In mẫu biên lai tự cấu hình" at bounding box center [677, 94] width 169 height 22
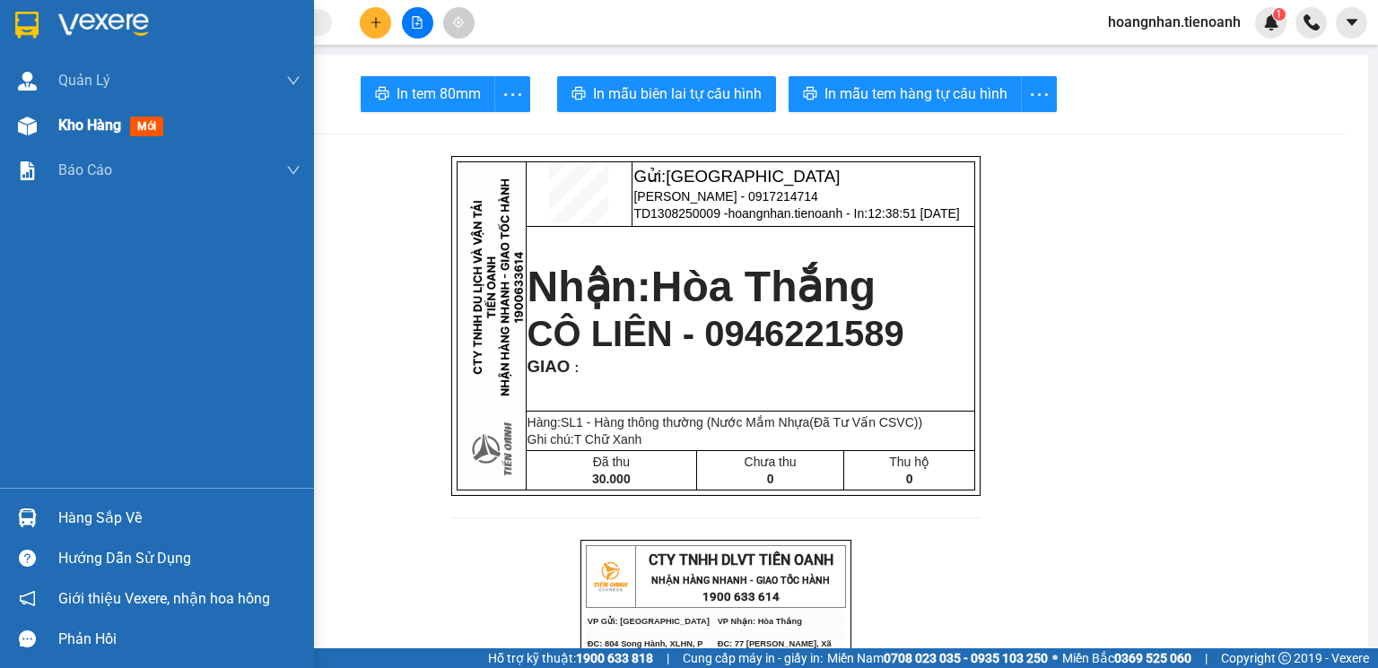
click at [10, 135] on div "Kho hàng mới" at bounding box center [157, 125] width 314 height 45
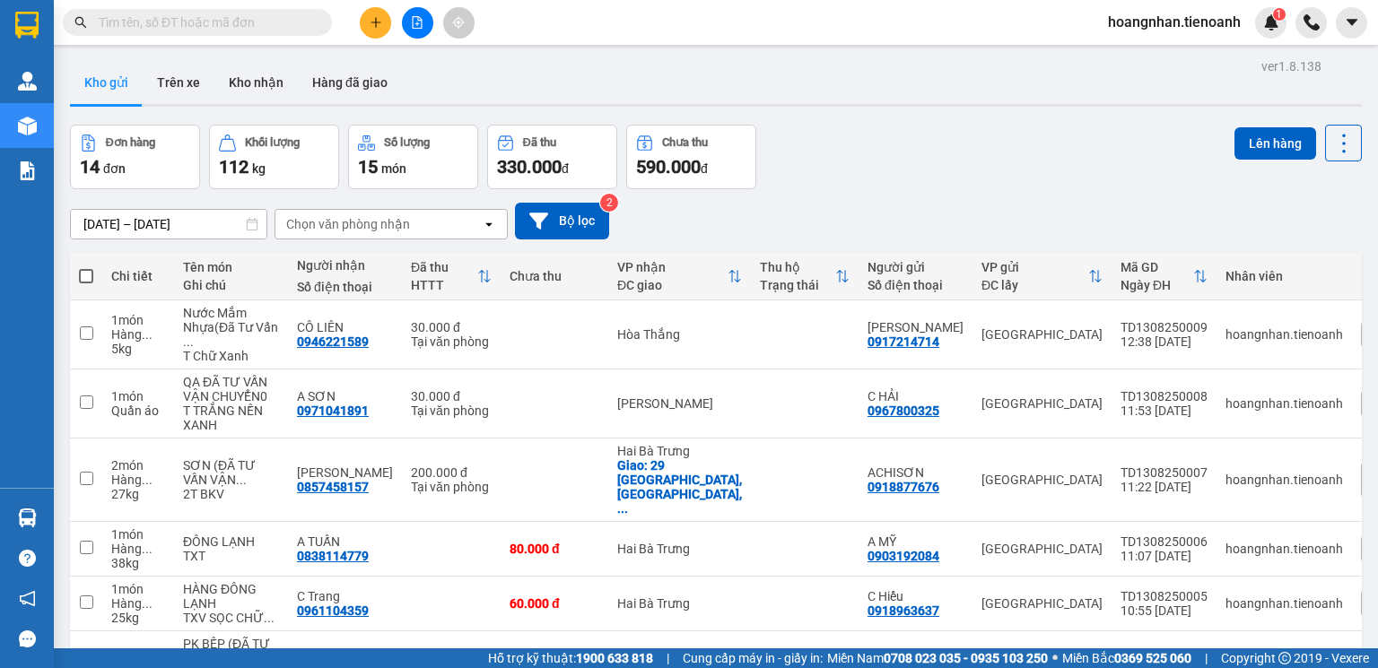
click at [248, 20] on input "text" at bounding box center [205, 23] width 212 height 20
type input "0"
click at [163, 25] on input "text" at bounding box center [205, 23] width 212 height 20
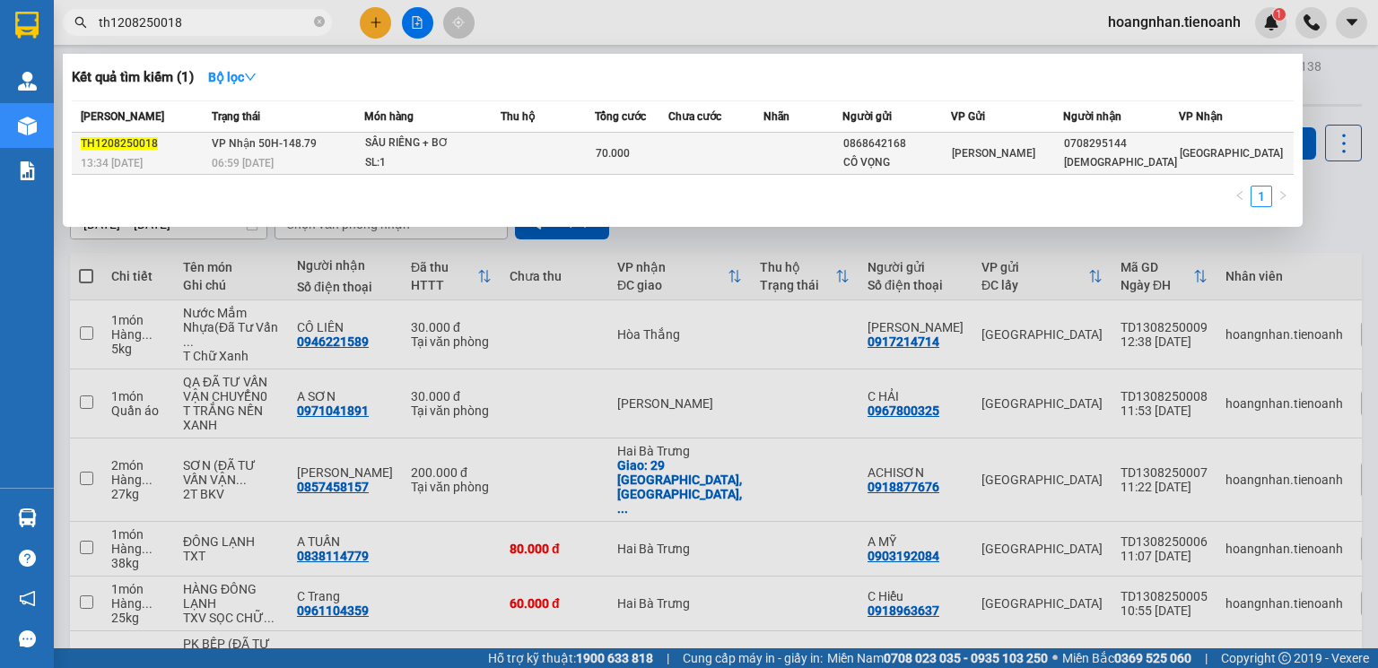
type input "th1208250018"
click at [694, 151] on td at bounding box center [715, 154] width 95 height 42
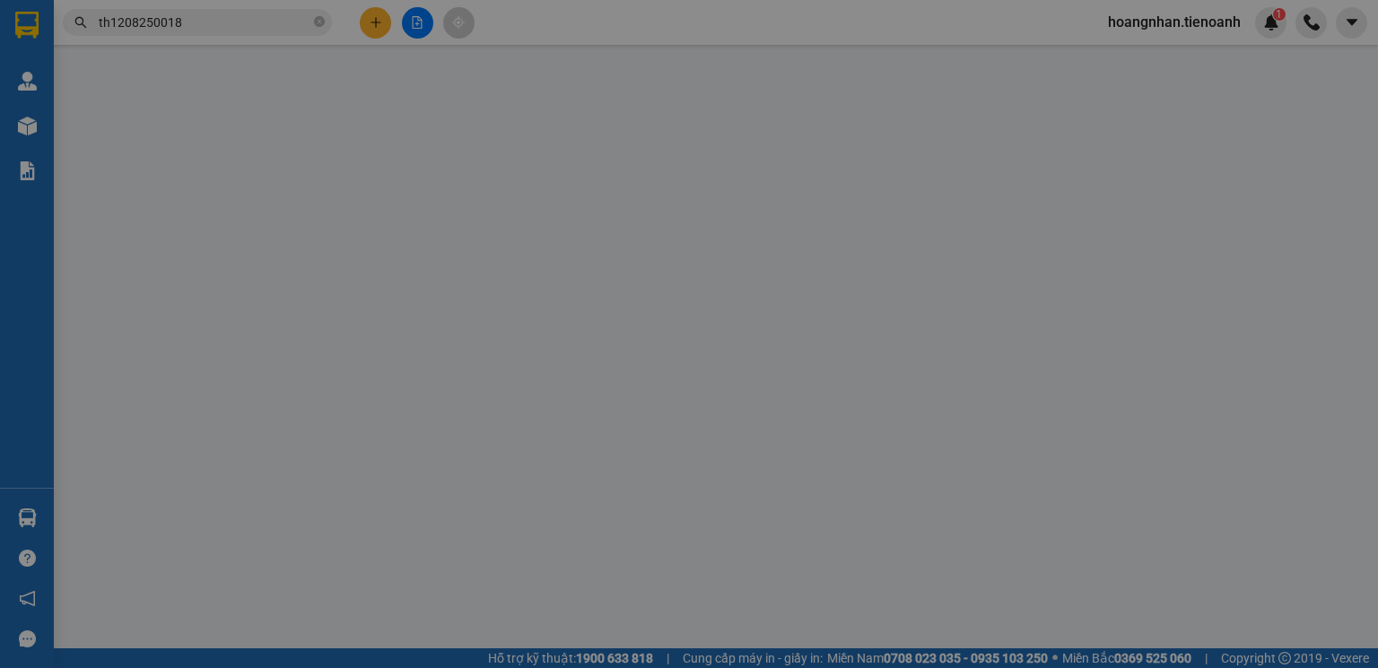
type input "0708295144"
type input "THIÊN PHƯỚC"
type input "0868642168"
type input "CÔ VỌNG"
type input "70.000"
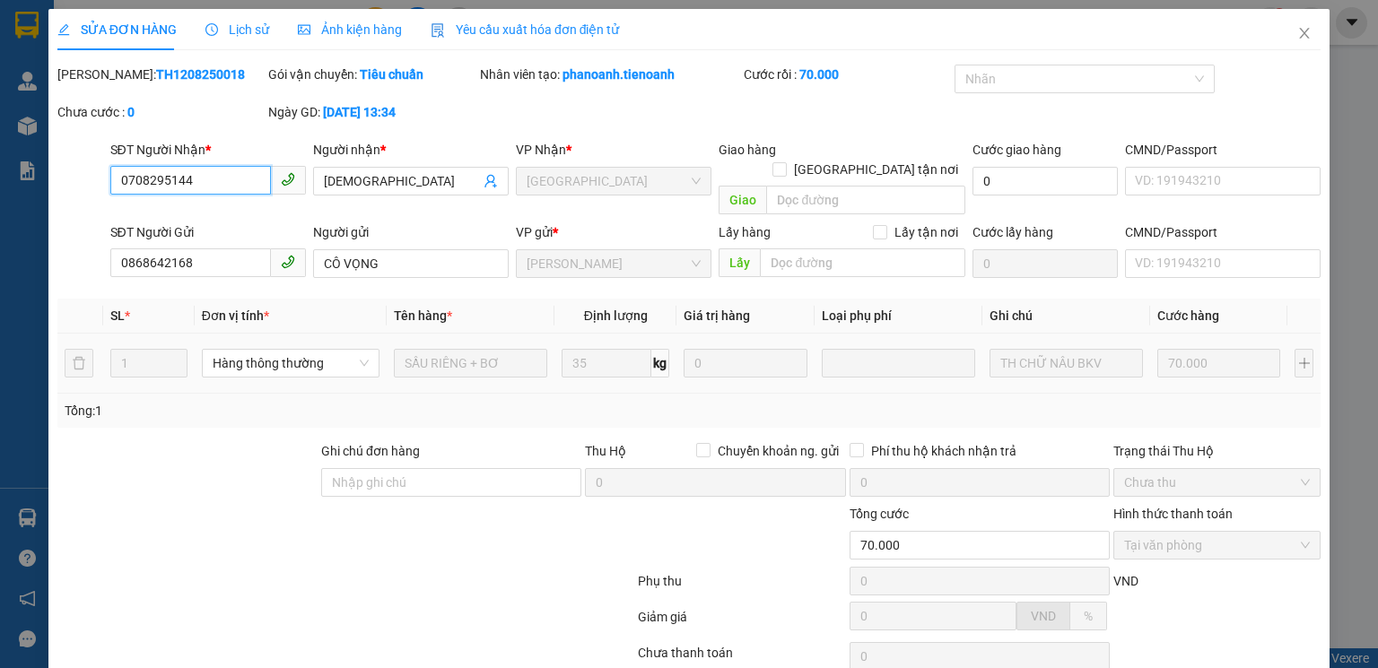
scroll to position [119, 0]
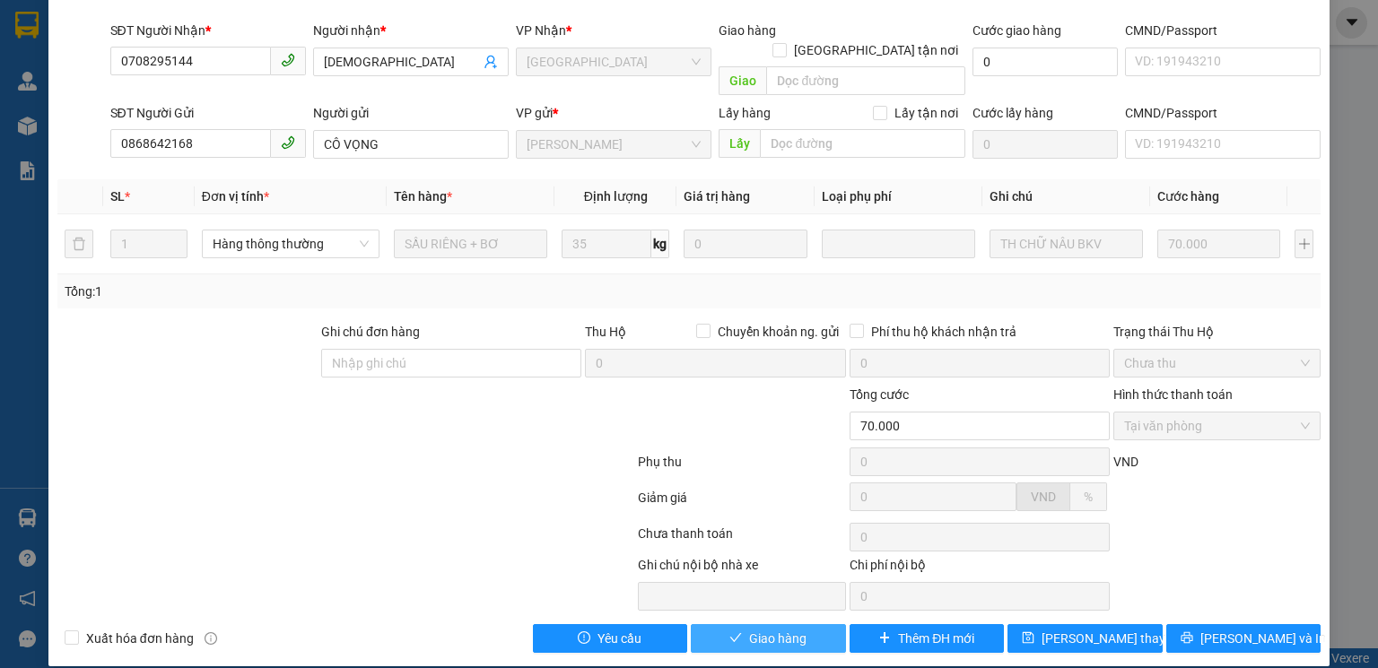
click at [759, 629] on span "Giao hàng" at bounding box center [777, 639] width 57 height 20
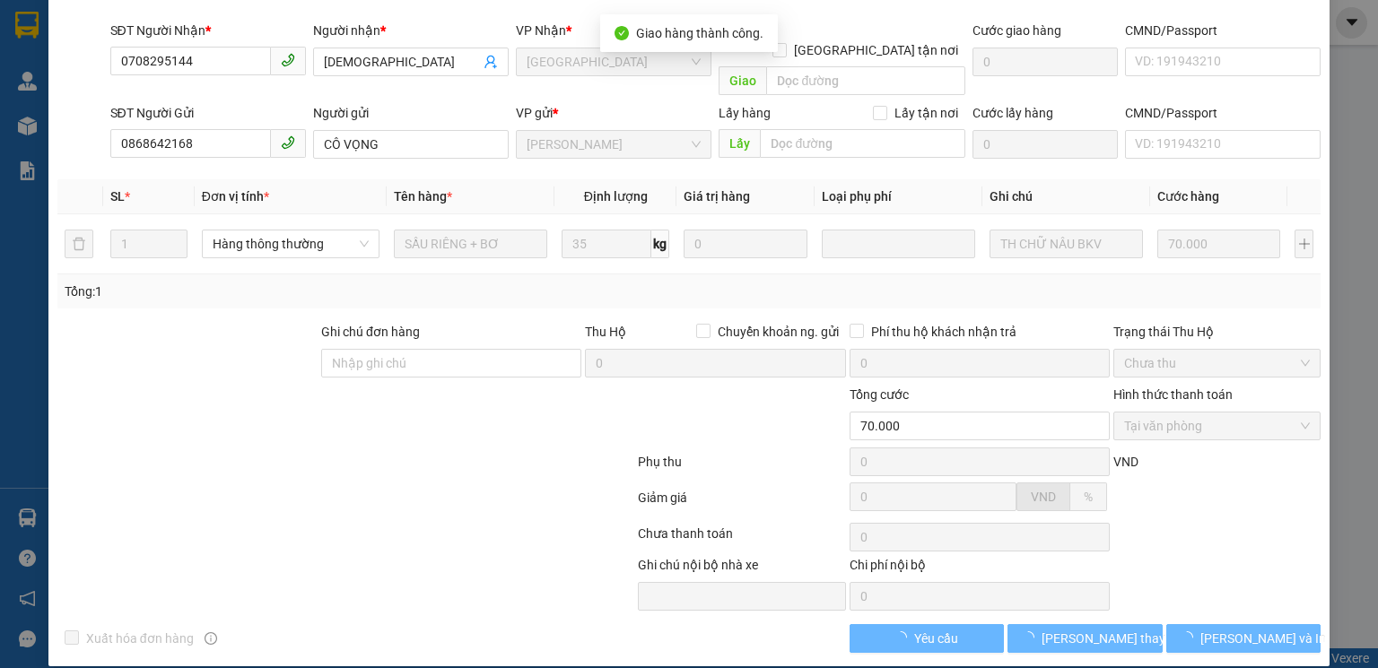
scroll to position [139, 0]
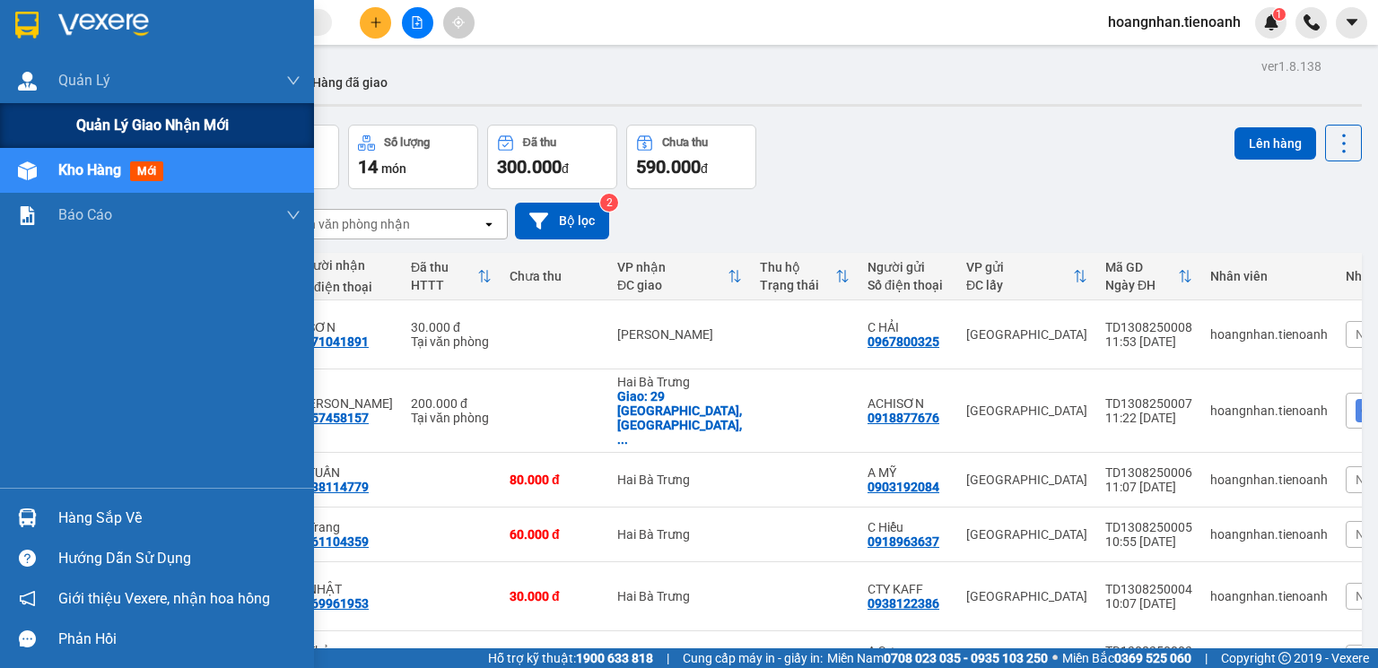
click at [100, 122] on span "Quản lý giao nhận mới" at bounding box center [152, 125] width 153 height 22
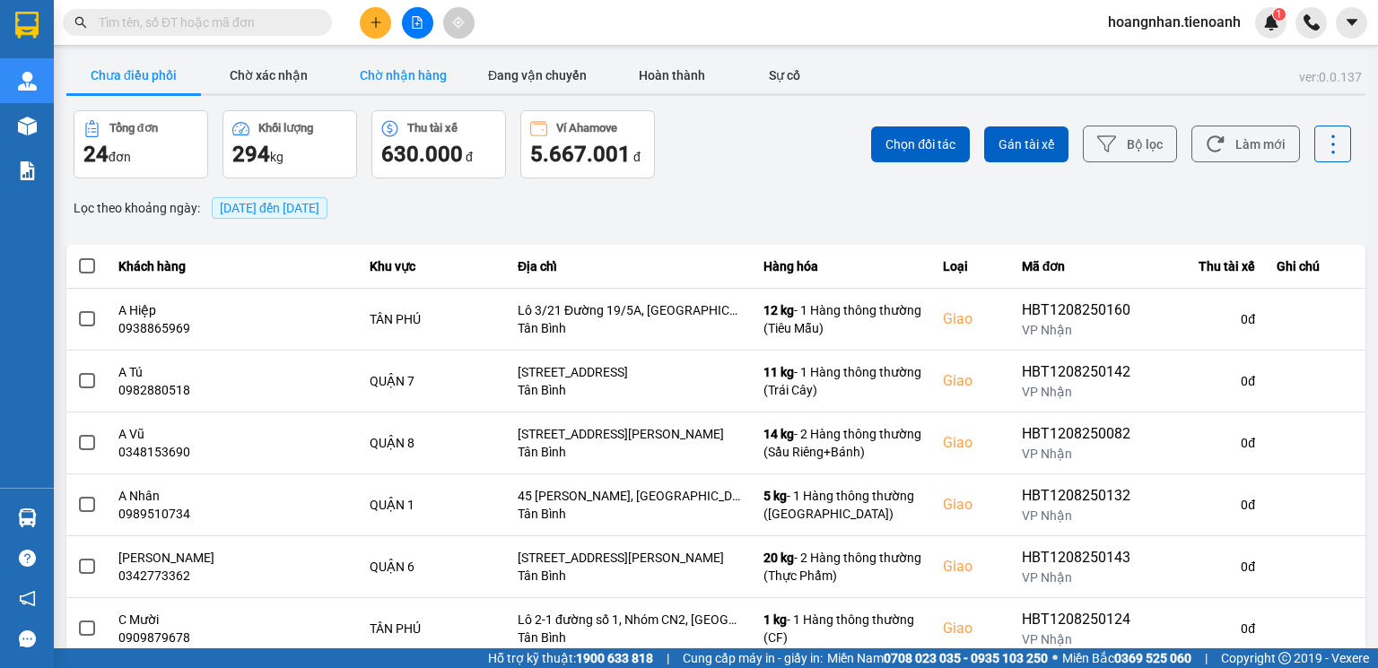
click at [386, 74] on button "Chờ nhận hàng" at bounding box center [403, 75] width 135 height 36
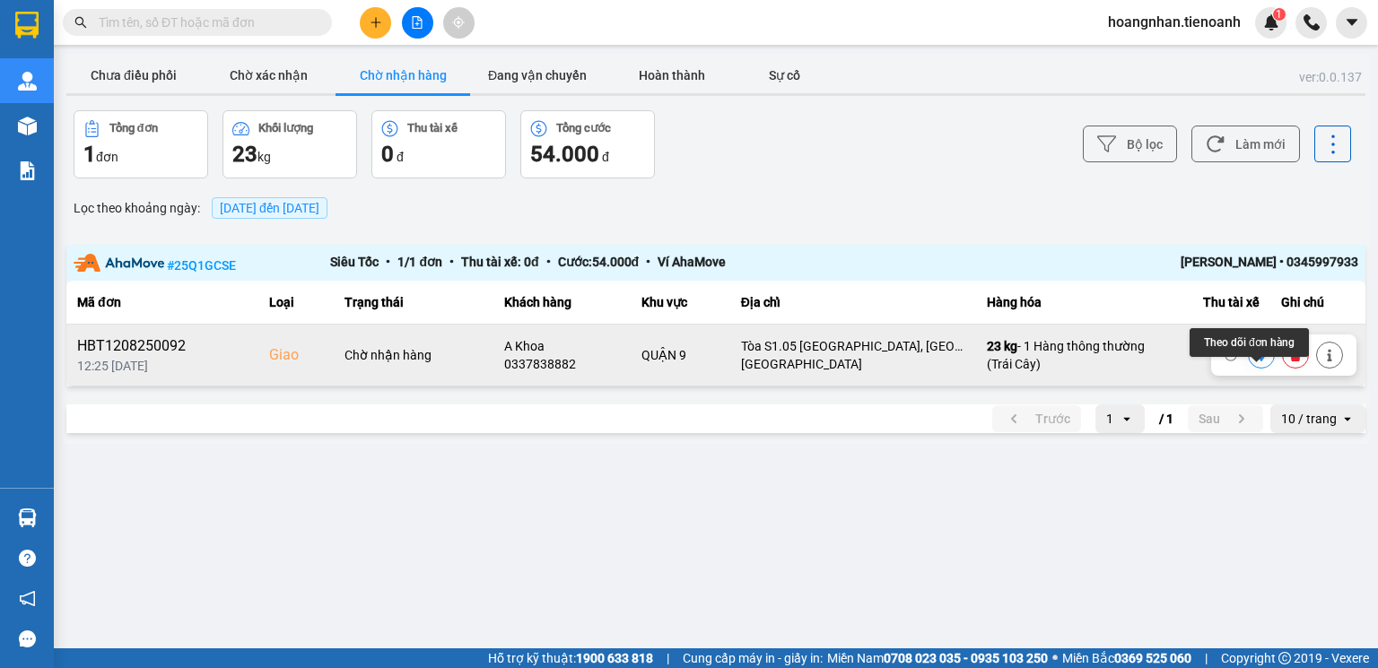
click at [1260, 362] on icon at bounding box center [1261, 355] width 13 height 13
click at [180, 36] on div "Kết quả tìm kiếm ( 0 ) Bộ lọc No Data" at bounding box center [175, 22] width 350 height 31
